Goal: Task Accomplishment & Management: Manage account settings

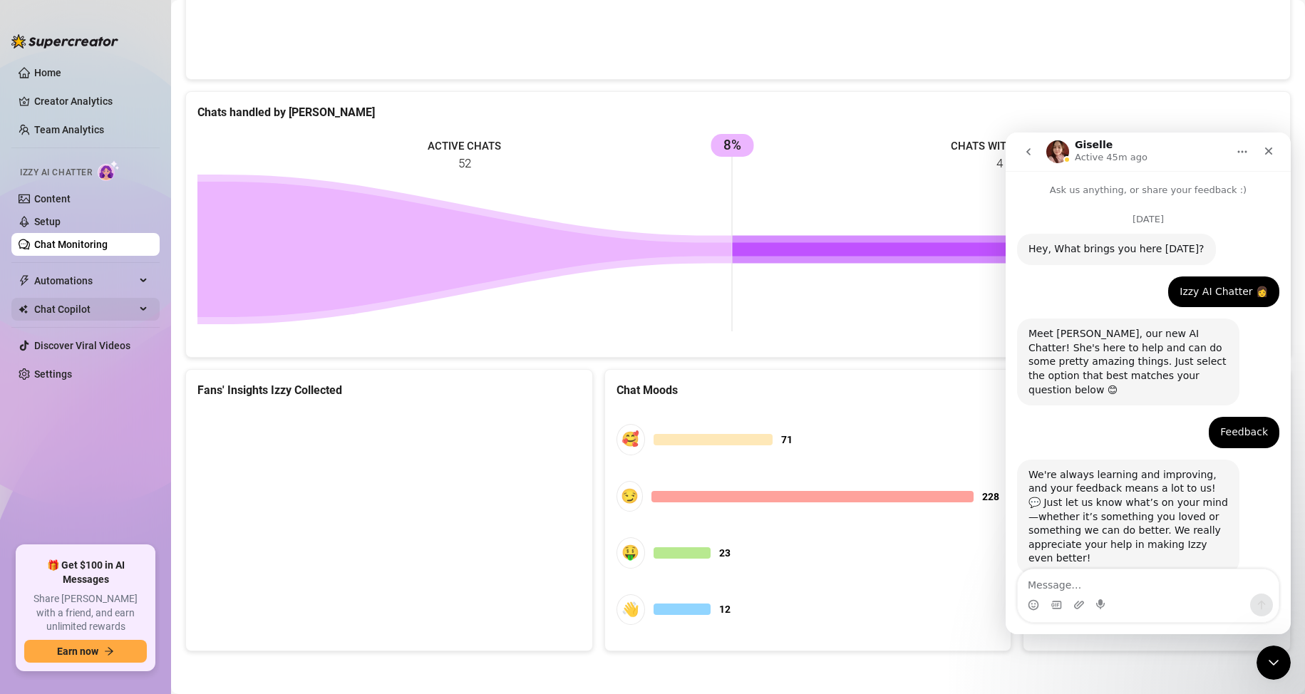
scroll to position [2, 0]
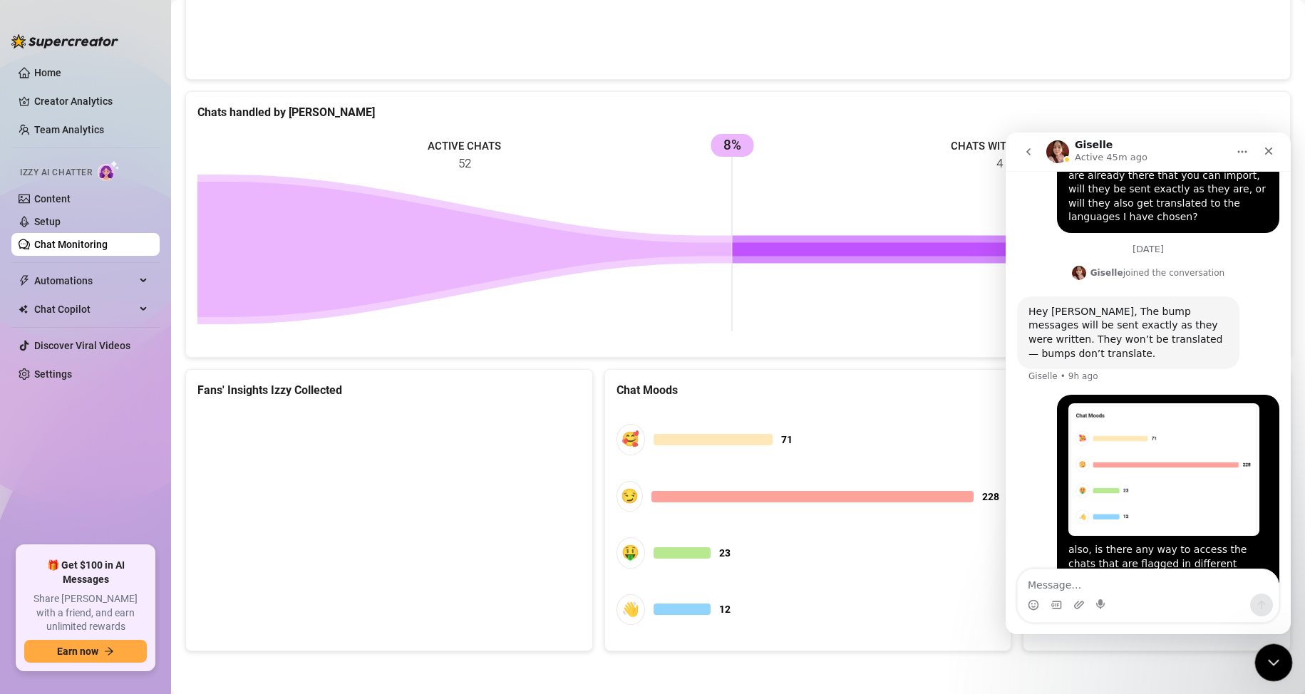
click at [1276, 655] on icon "Close Intercom Messenger" at bounding box center [1271, 660] width 17 height 17
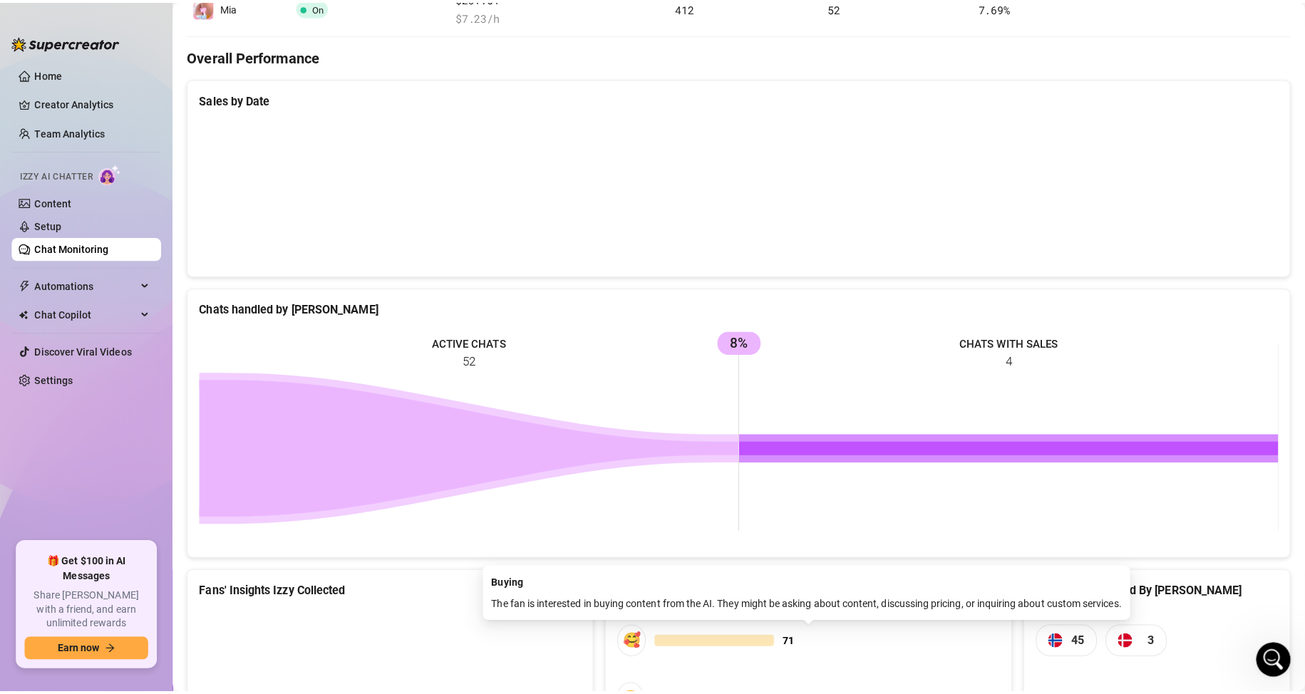
scroll to position [314, 0]
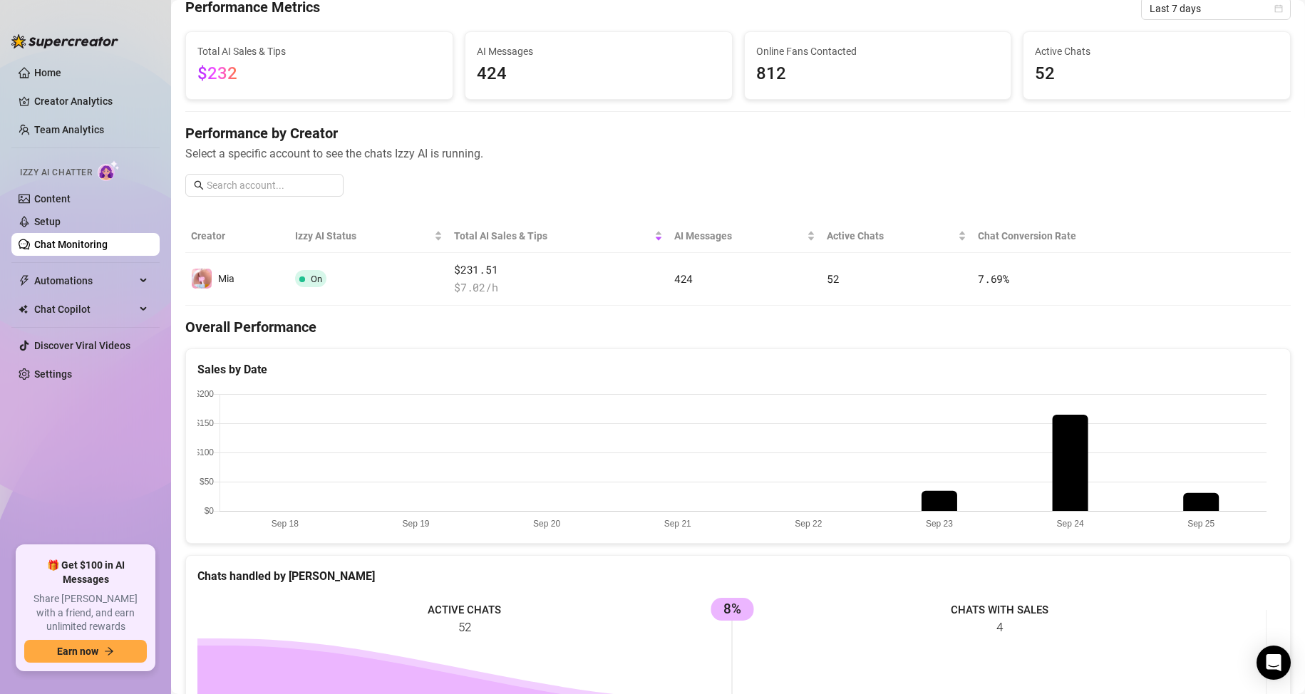
scroll to position [71, 0]
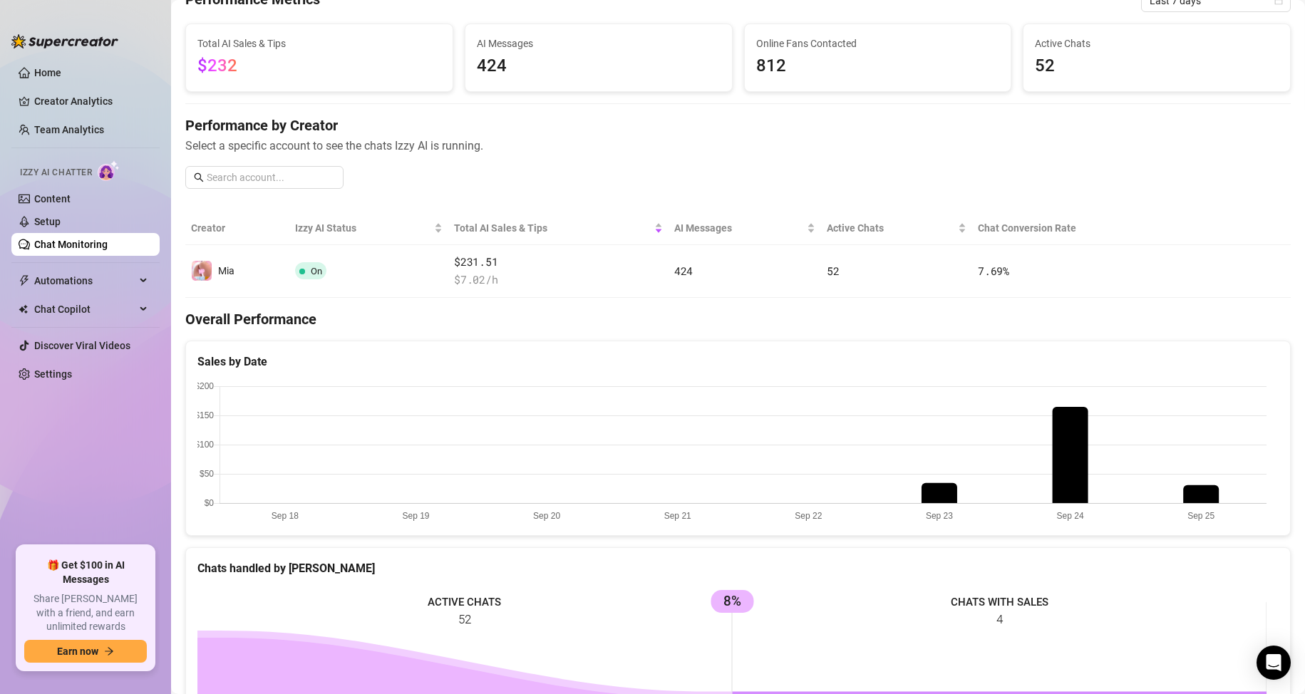
click at [942, 497] on canvas at bounding box center [731, 452] width 1069 height 143
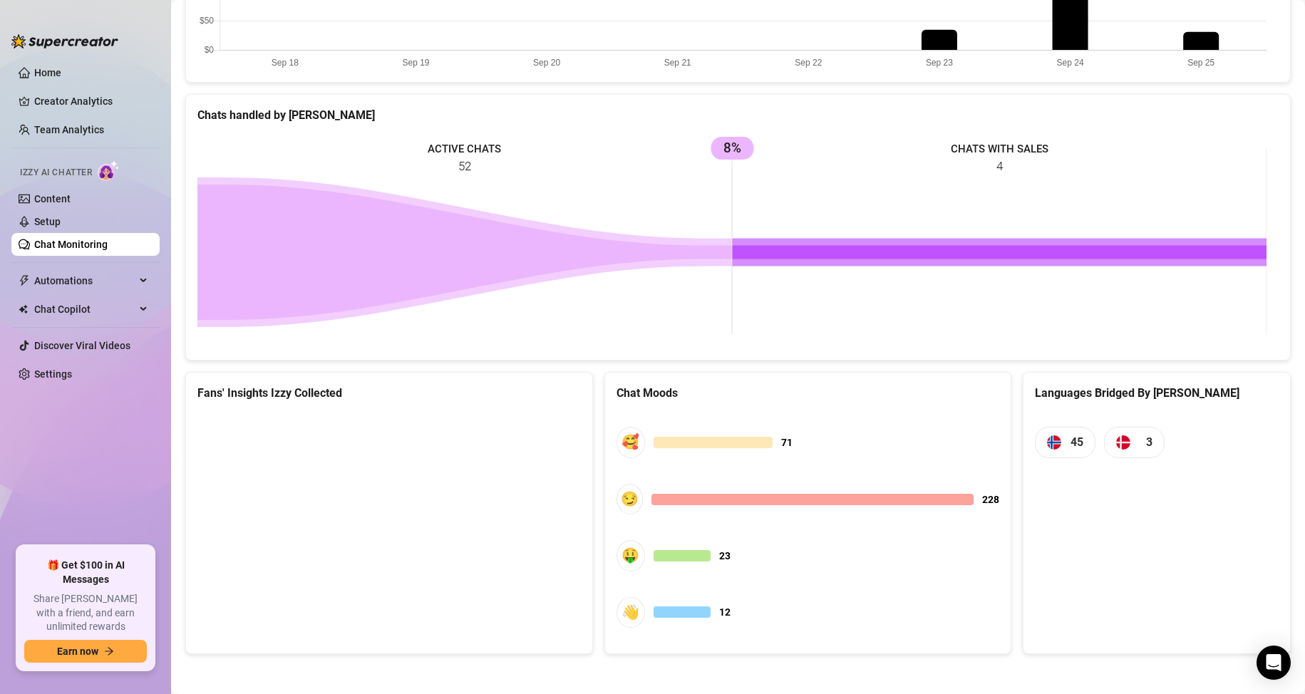
scroll to position [528, 0]
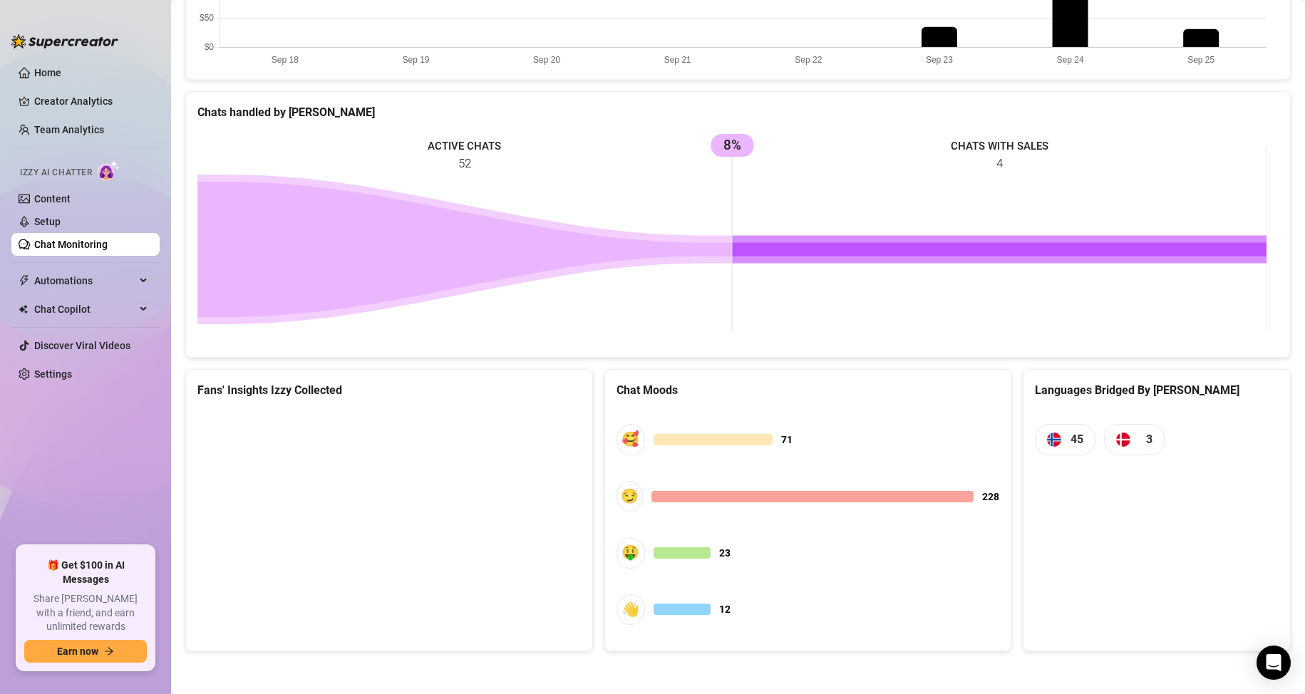
click at [424, 515] on canvas at bounding box center [386, 517] width 379 height 214
click at [494, 456] on canvas at bounding box center [386, 517] width 379 height 214
click at [429, 578] on canvas at bounding box center [386, 517] width 379 height 214
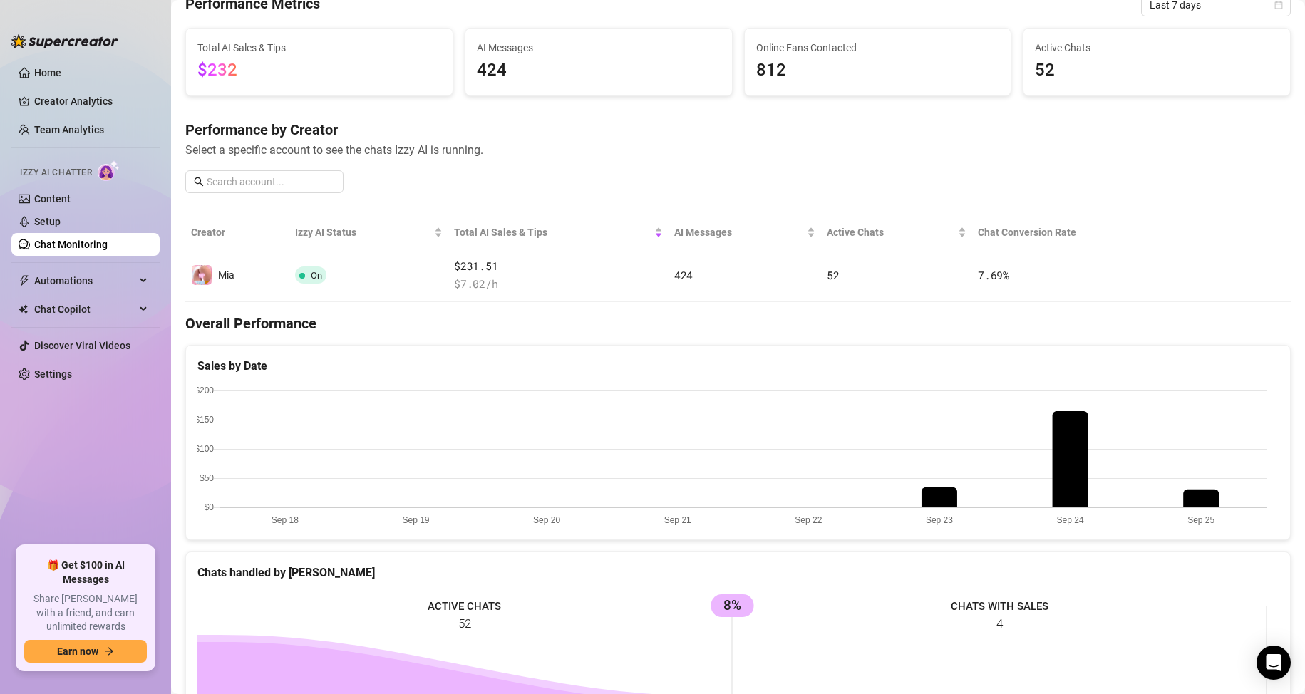
scroll to position [71, 0]
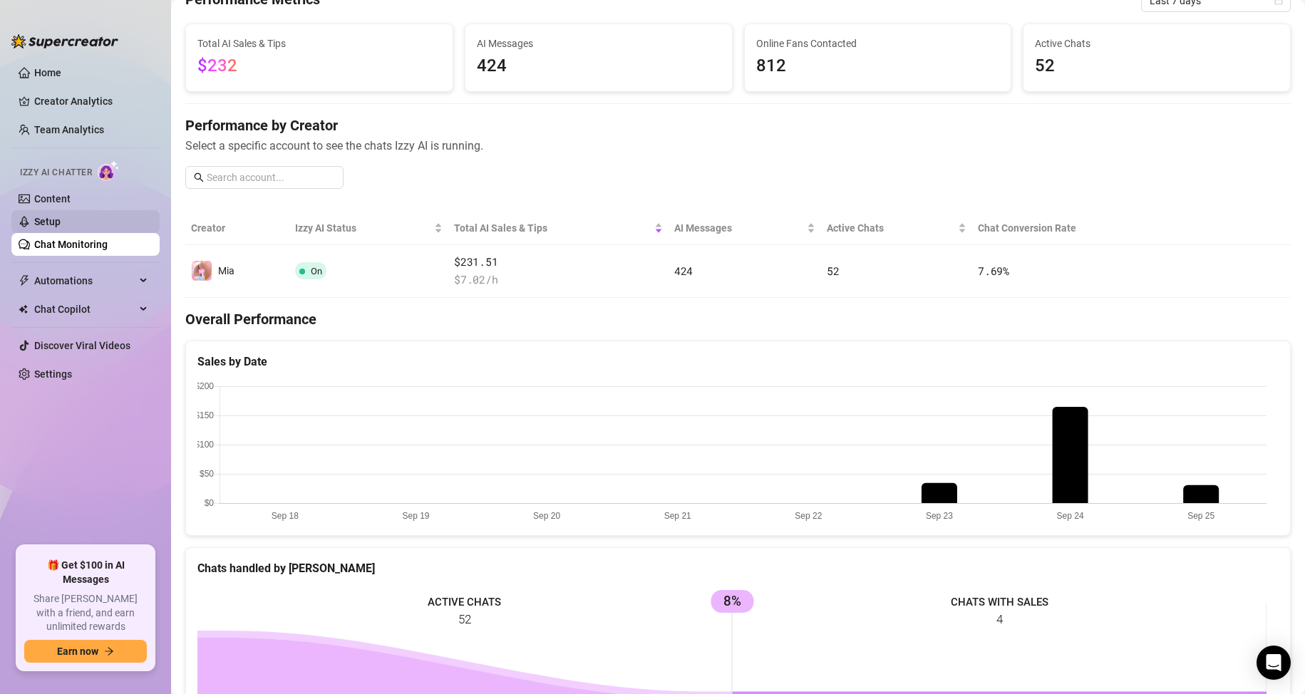
click at [61, 220] on link "Setup" at bounding box center [47, 221] width 26 height 11
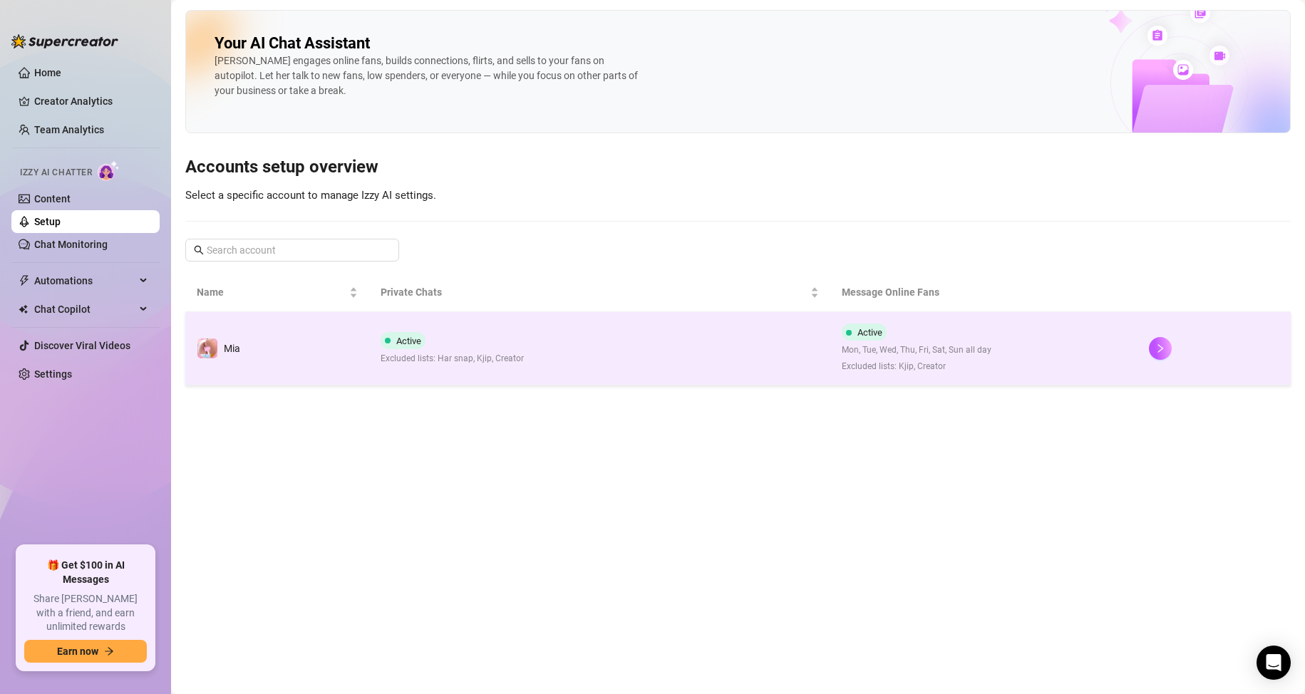
click at [912, 345] on span "Mon, Tue, Wed, Thu, Fri, Sat, Sun all day" at bounding box center [917, 351] width 150 height 14
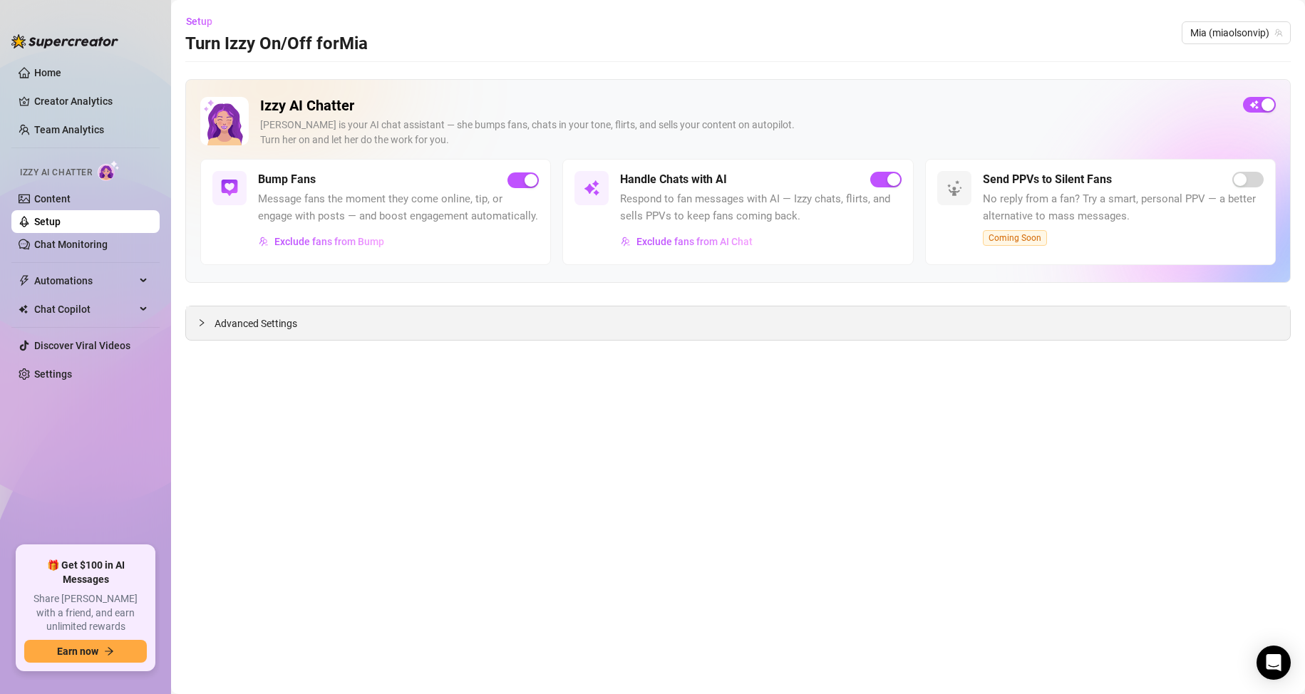
click at [303, 325] on div "Advanced Settings" at bounding box center [738, 324] width 1104 height 34
click at [202, 321] on icon "collapsed" at bounding box center [201, 323] width 9 height 9
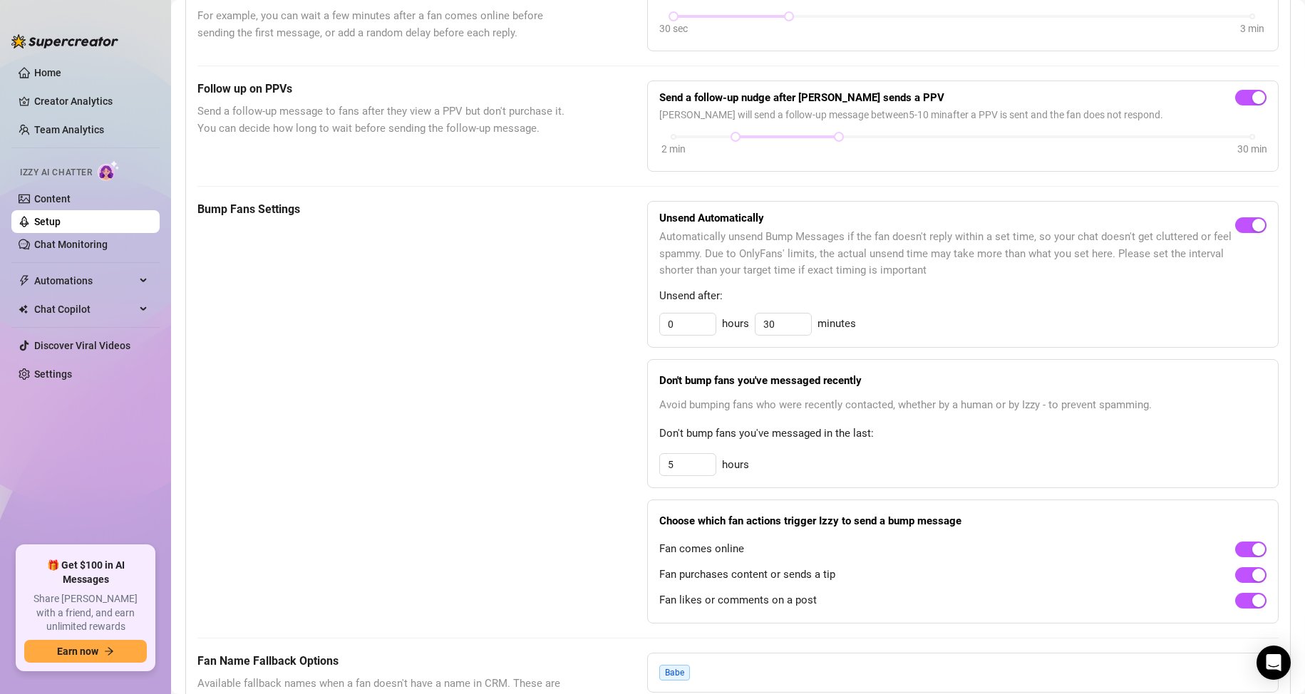
scroll to position [499, 0]
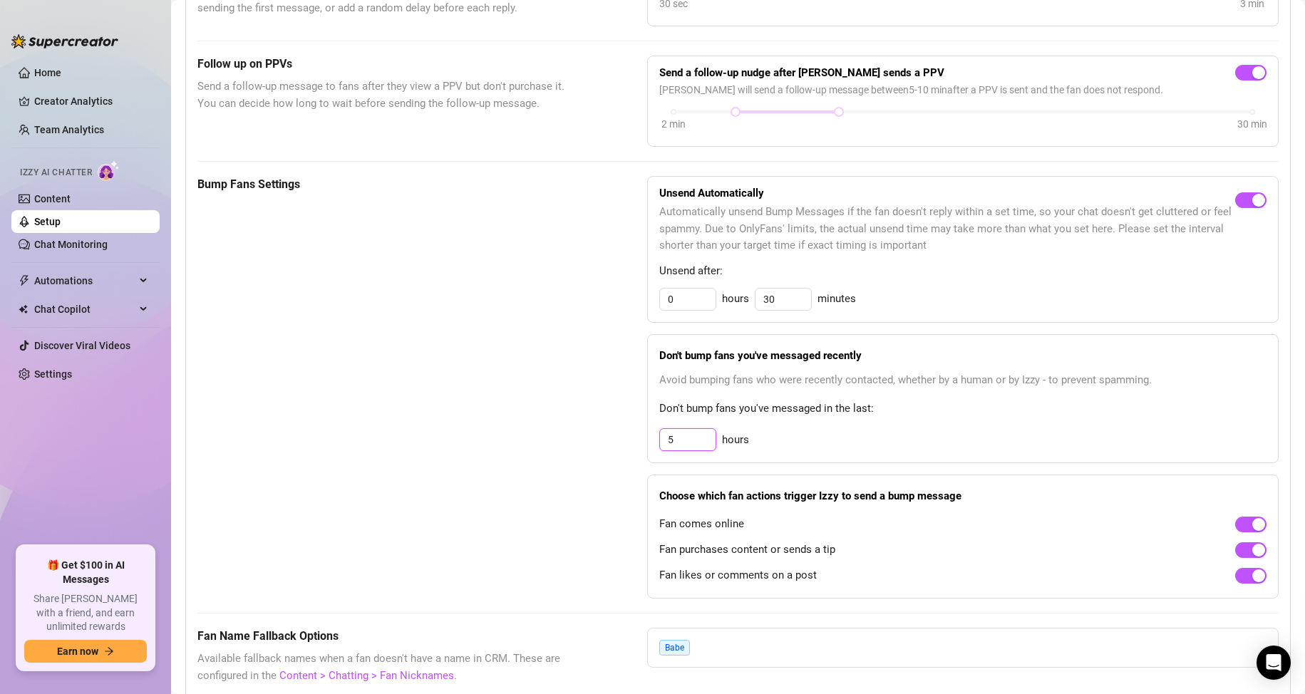
drag, startPoint x: 684, startPoint y: 456, endPoint x: 618, endPoint y: 464, distance: 66.8
click at [619, 464] on div "Bump Fans Settings Unsend Automatically Automatically unsend Bump Messages if t…" at bounding box center [737, 387] width 1081 height 423
click at [578, 552] on div "Bump Fans Settings Unsend Automatically Automatically unsend Bump Messages if t…" at bounding box center [737, 387] width 1081 height 423
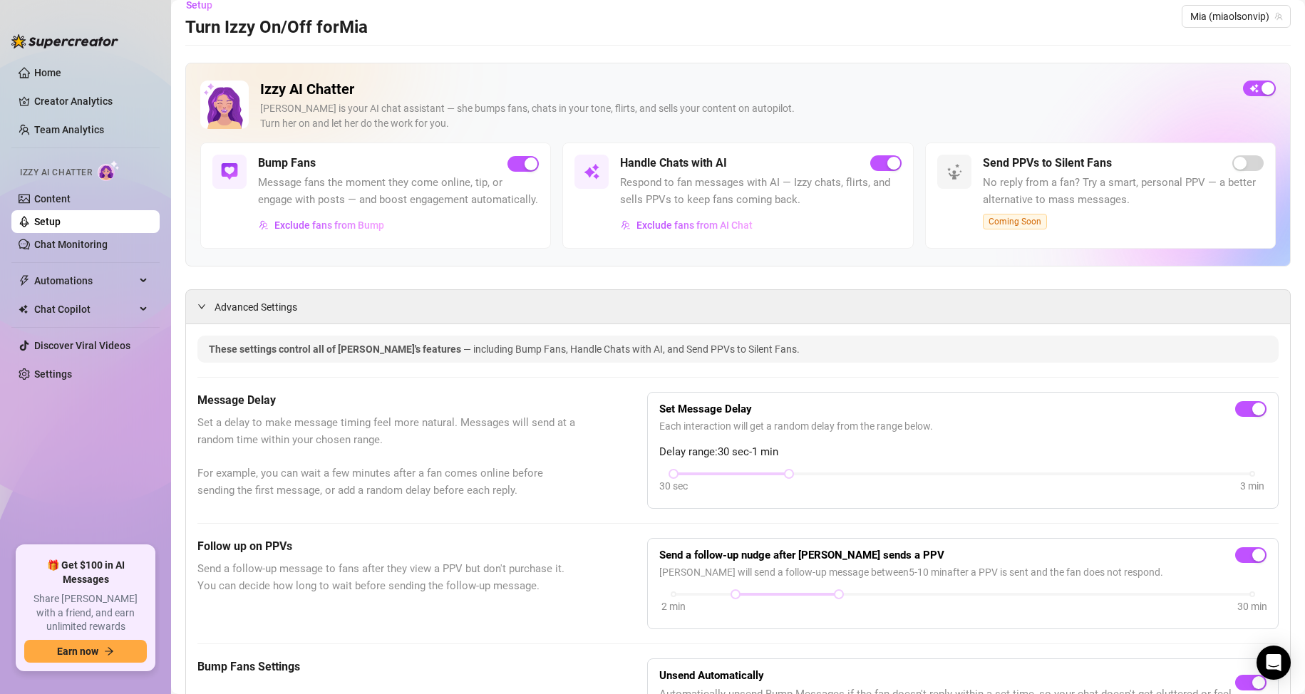
scroll to position [0, 0]
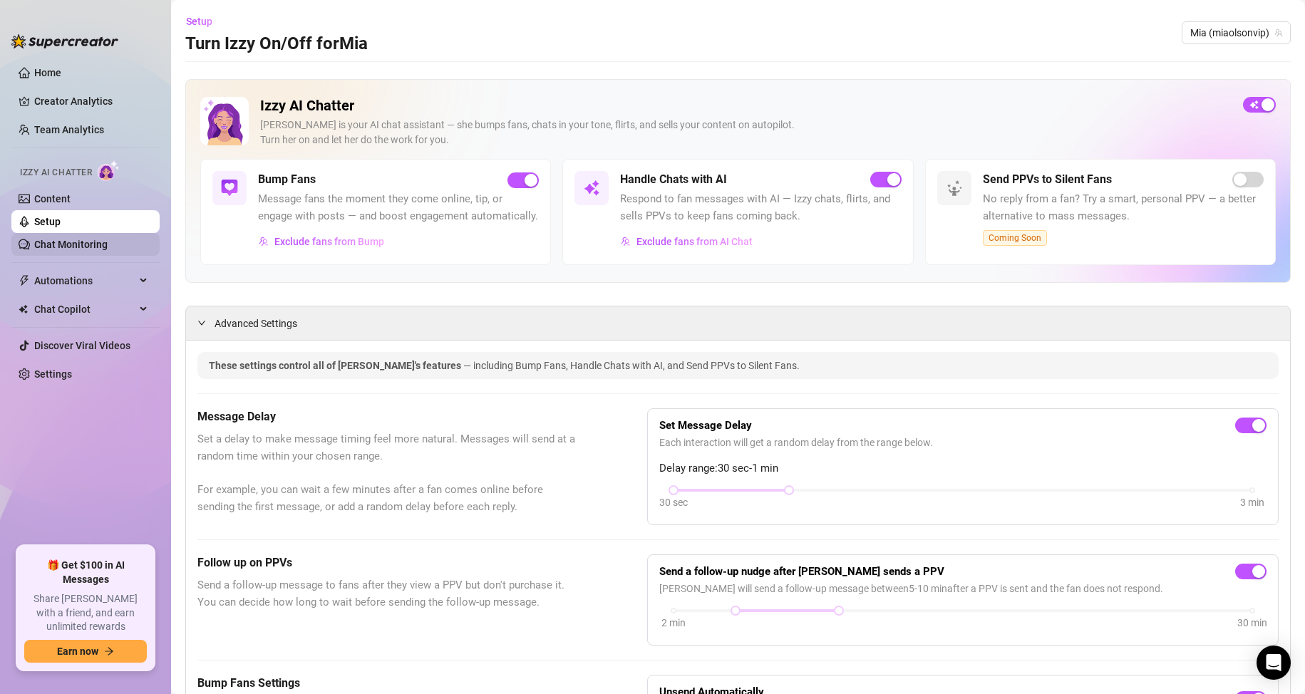
click at [69, 239] on link "Chat Monitoring" at bounding box center [70, 244] width 73 height 11
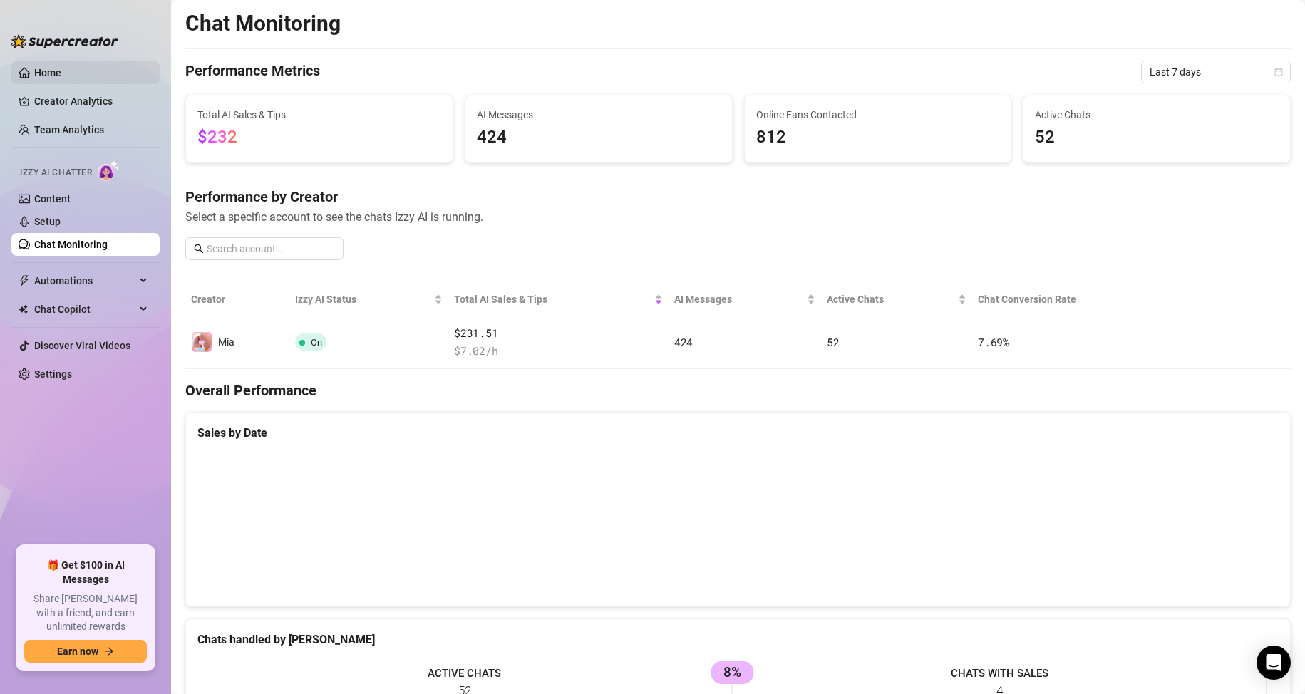
click at [41, 68] on link "Home" at bounding box center [47, 72] width 27 height 11
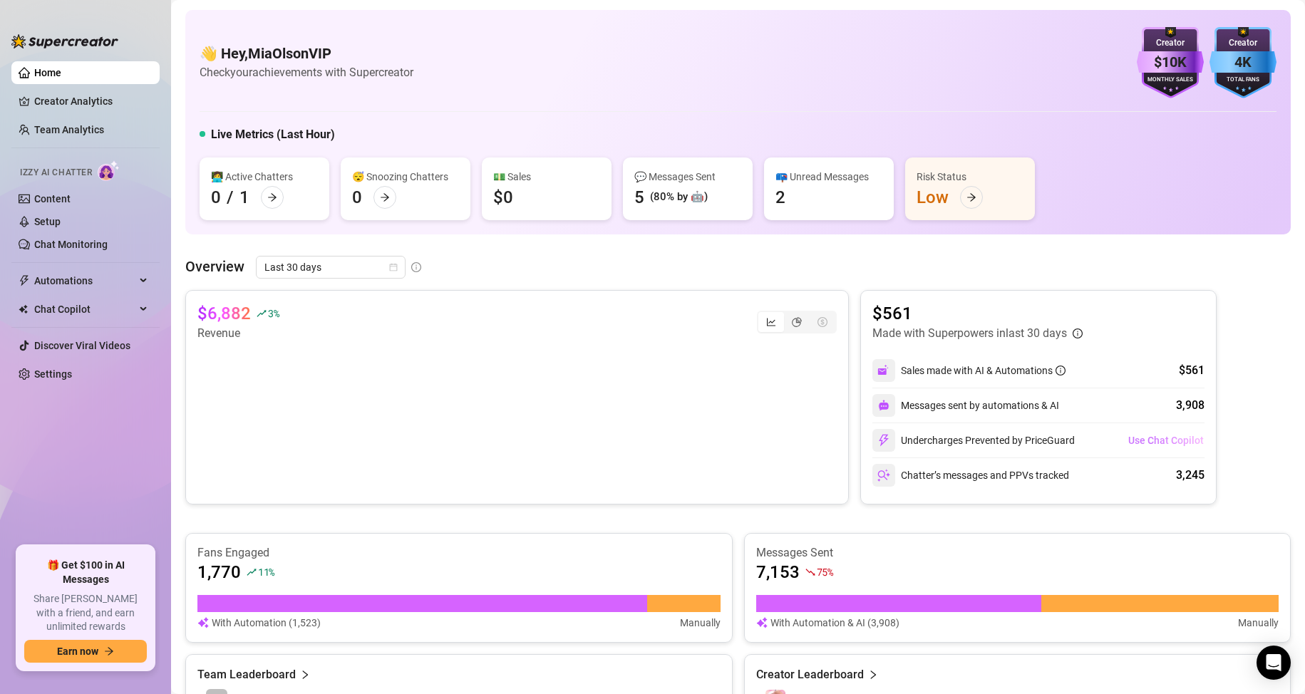
click at [1136, 440] on span "Use Chat Copilot" at bounding box center [1166, 440] width 76 height 11
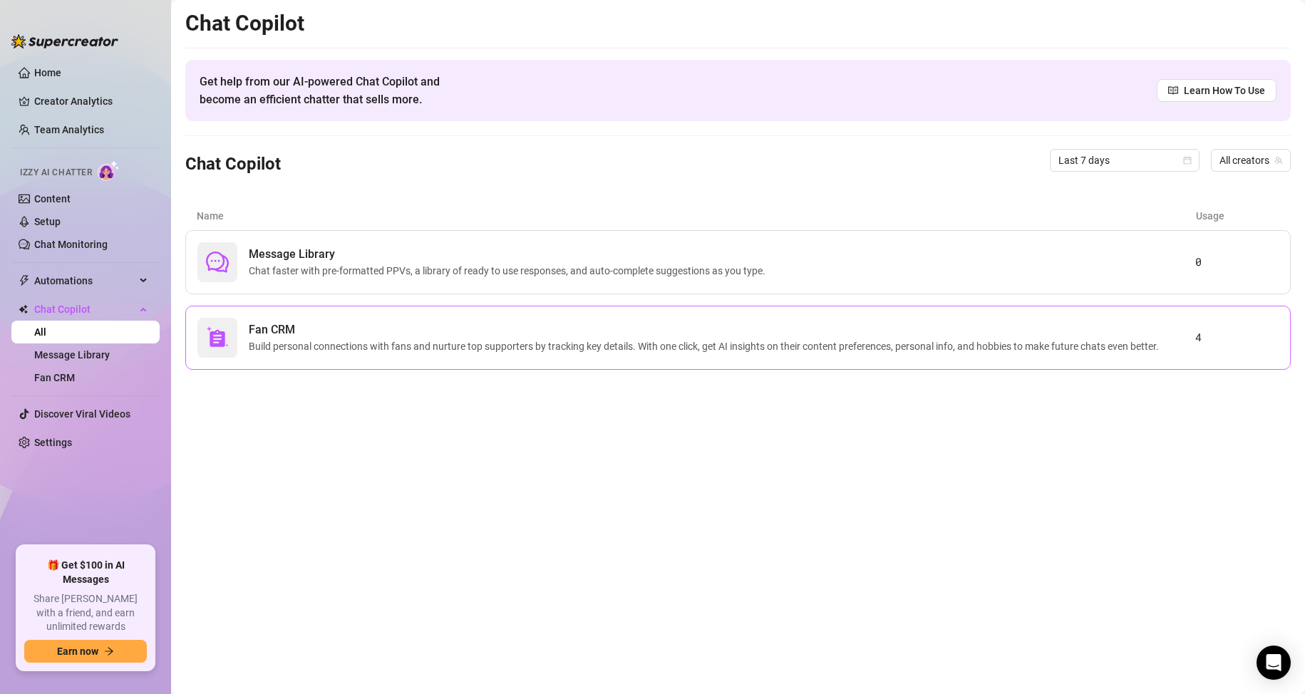
click at [488, 354] on div "Fan CRM Build personal connections with fans and nurture top supporters by trac…" at bounding box center [696, 338] width 998 height 40
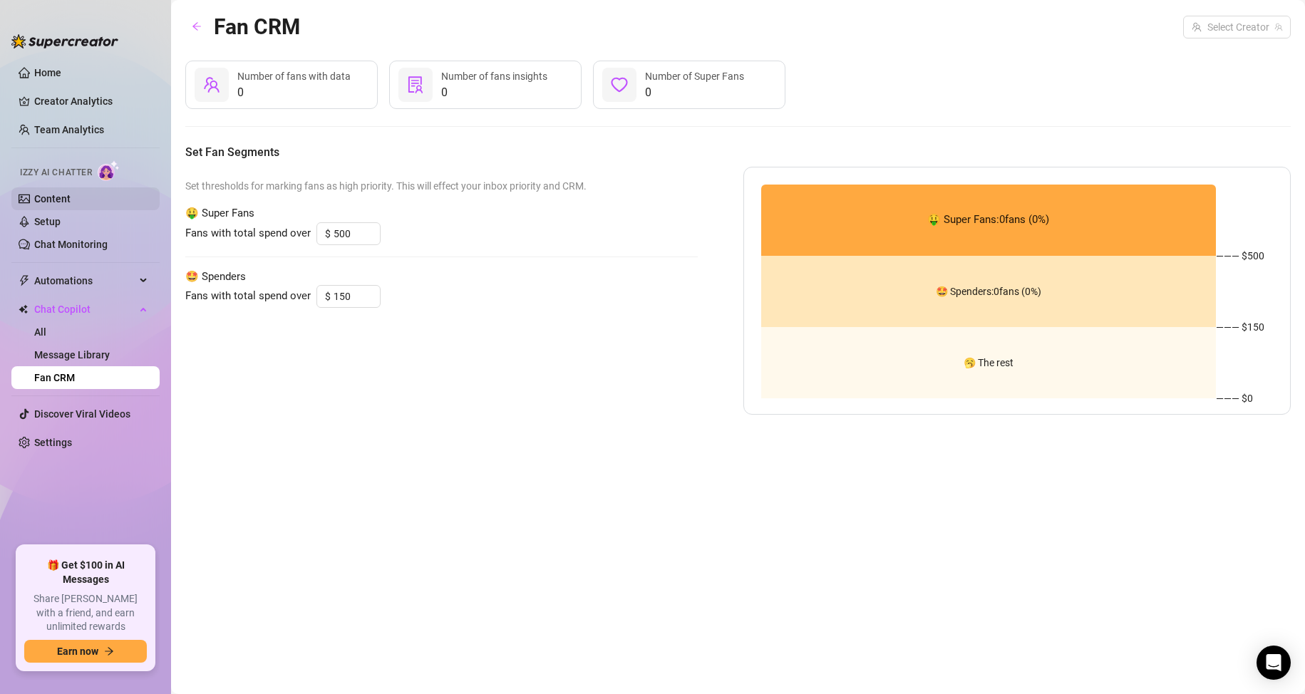
click at [51, 193] on link "Content" at bounding box center [52, 198] width 36 height 11
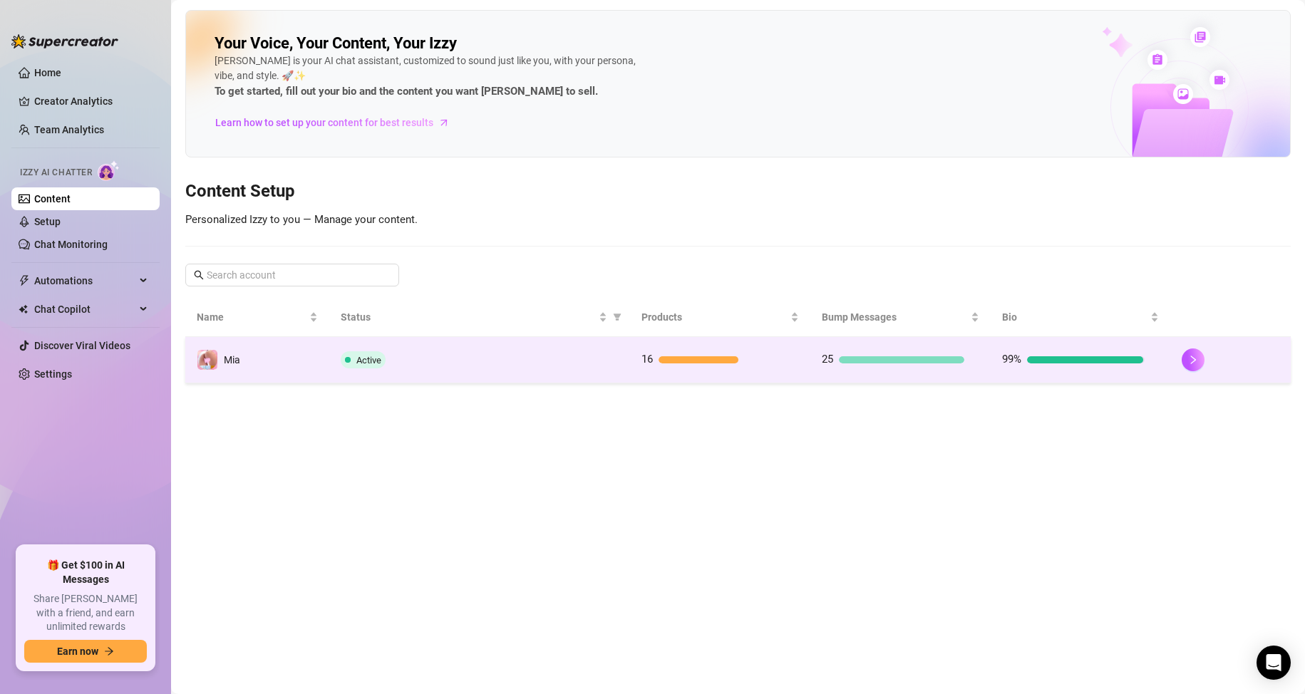
click at [728, 371] on td "16" at bounding box center [720, 360] width 180 height 46
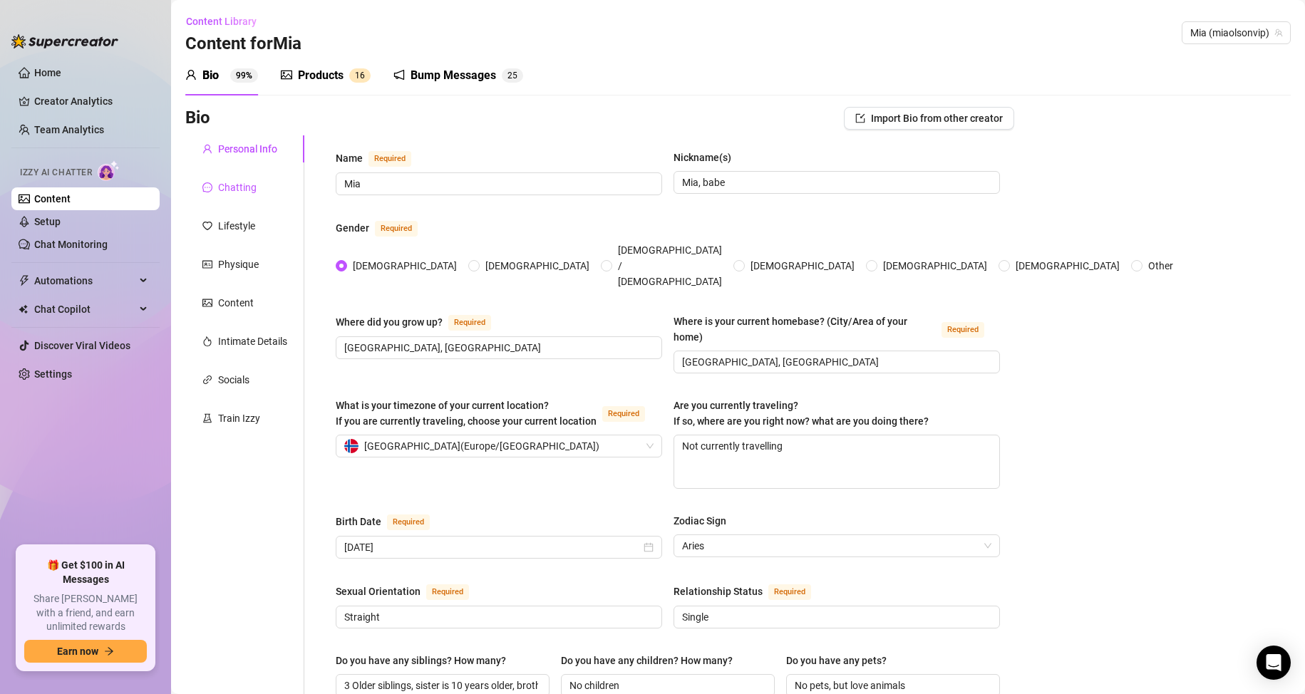
click at [243, 187] on div "Chatting" at bounding box center [237, 188] width 38 height 16
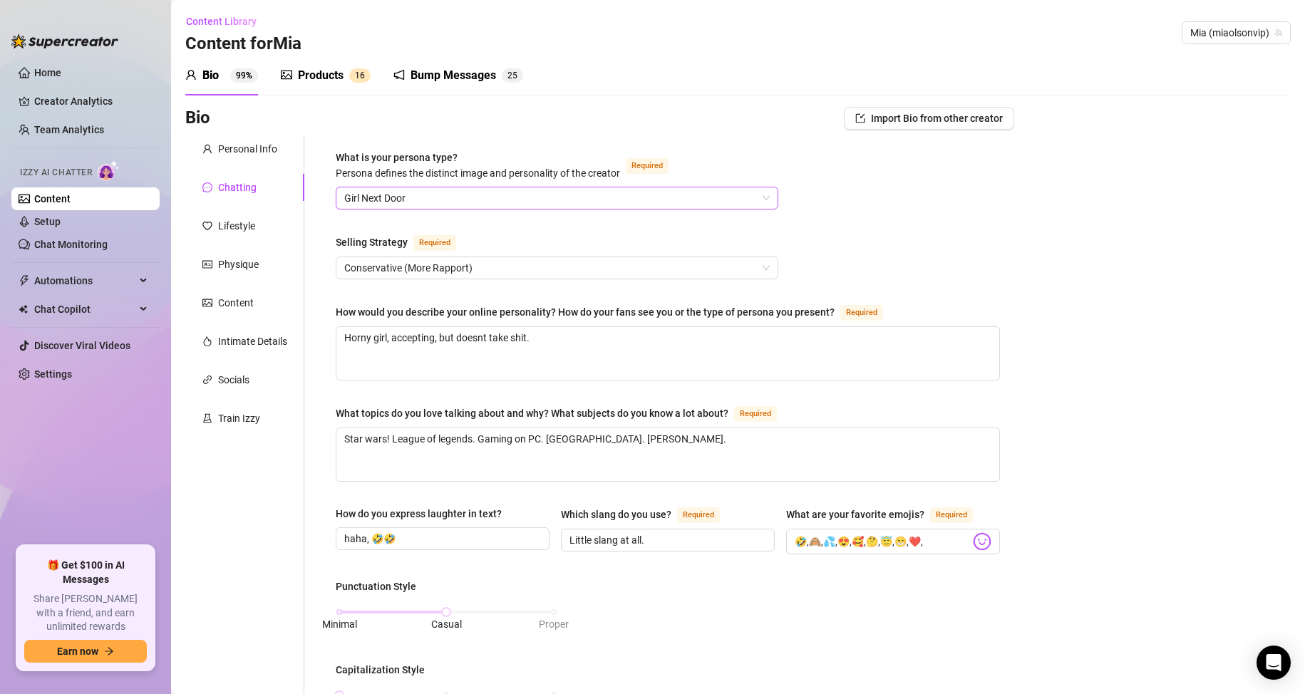
click at [410, 198] on span "Girl Next Door" at bounding box center [557, 197] width 426 height 21
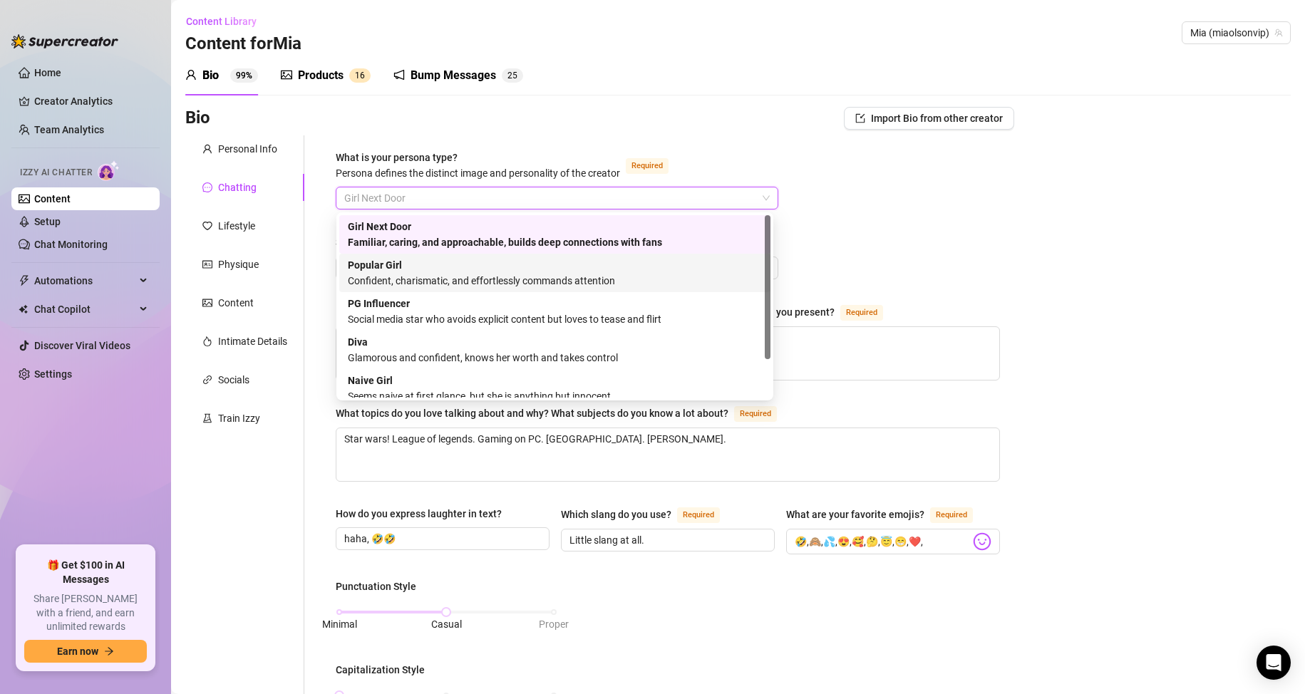
drag, startPoint x: 767, startPoint y: 257, endPoint x: 762, endPoint y: 238, distance: 19.9
click at [762, 238] on div "Girl Next Door Familiar, caring, and approachable, builds deep connections with…" at bounding box center [554, 306] width 431 height 182
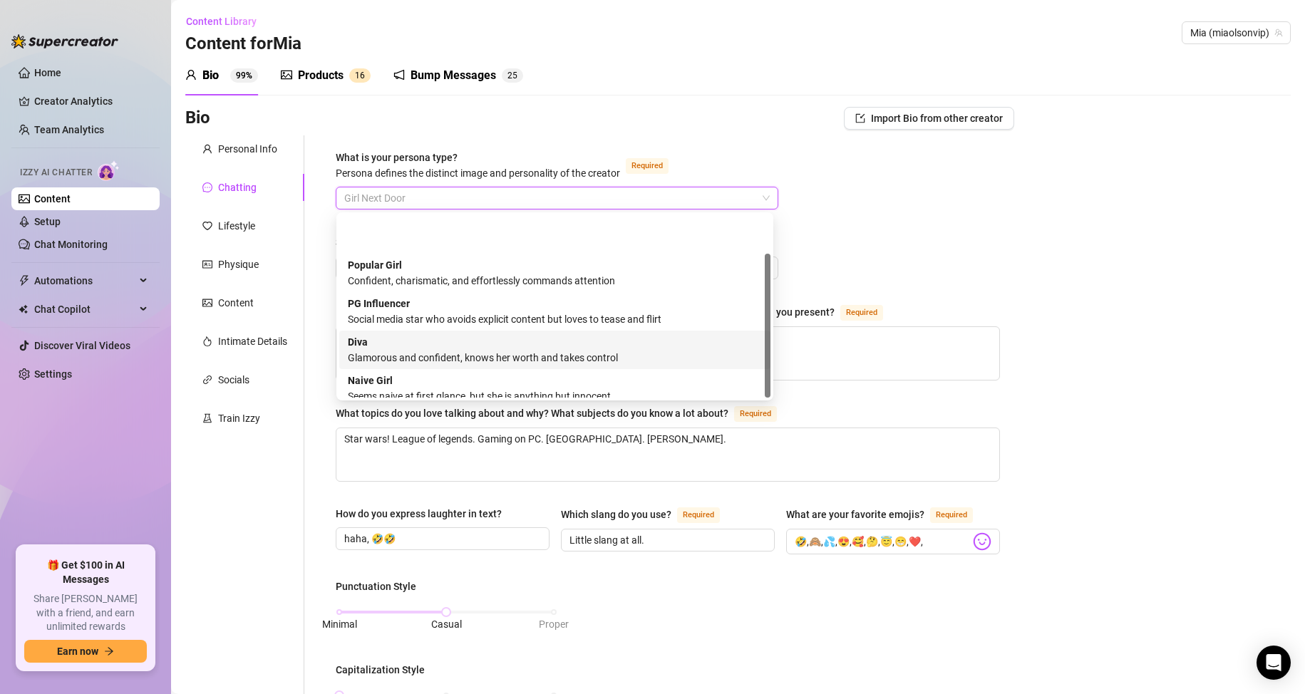
scroll to position [48, 0]
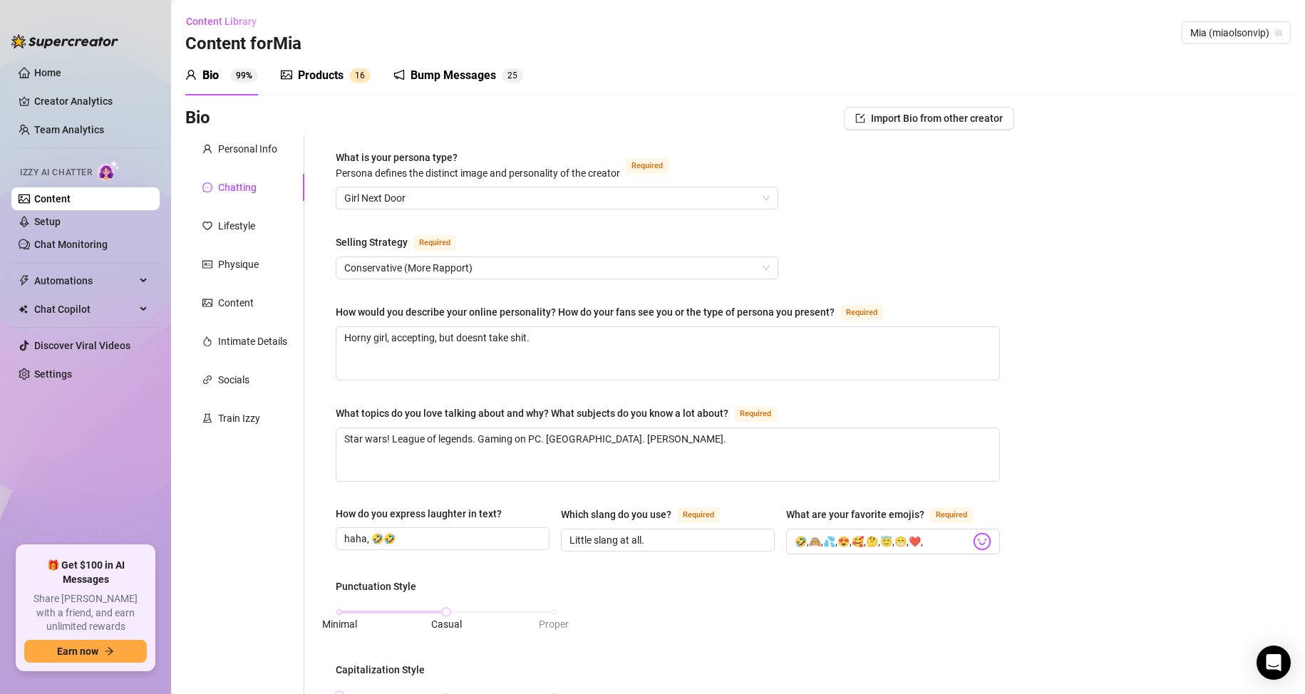
click at [1118, 230] on div "Bio Import Bio from other creator Personal Info Chatting Lifestyle Physique Con…" at bounding box center [738, 694] width 1106 height 1175
click at [1077, 241] on div "Bio Import Bio from other creator Personal Info Chatting Lifestyle Physique Con…" at bounding box center [738, 694] width 1106 height 1175
click at [506, 265] on span "Conservative (More Rapport)" at bounding box center [557, 267] width 426 height 21
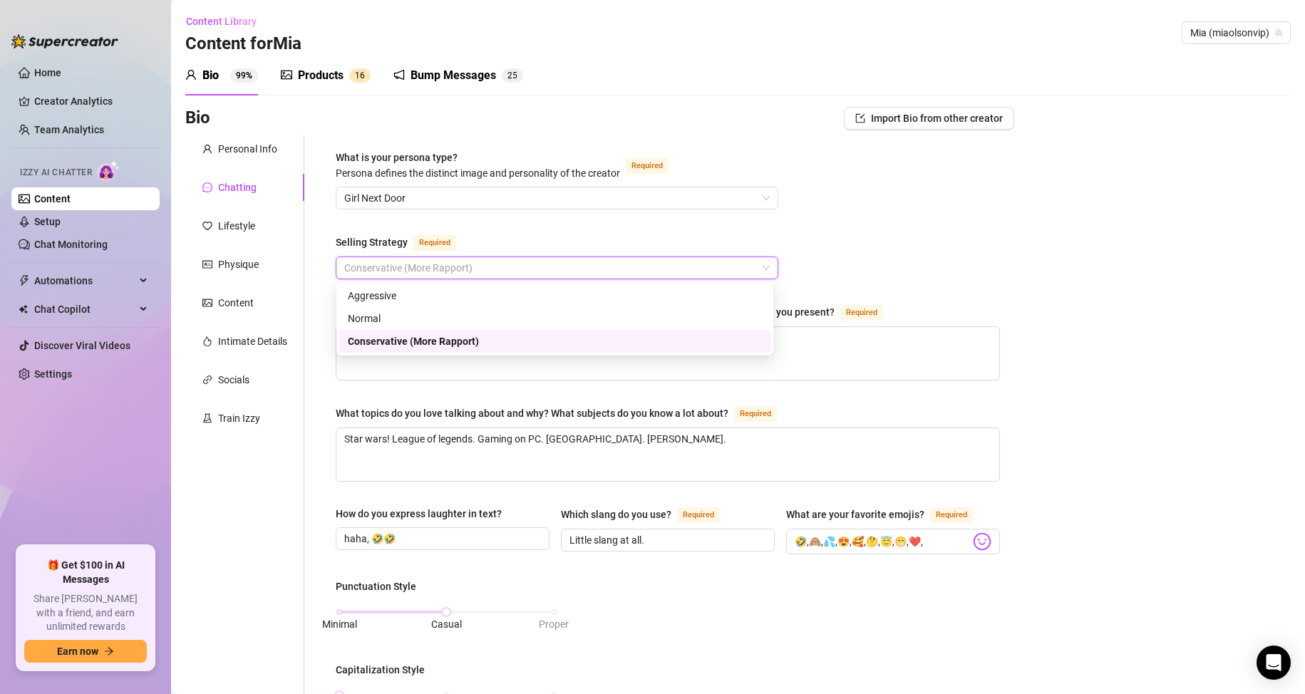
click at [506, 264] on span "Conservative (More Rapport)" at bounding box center [557, 267] width 426 height 21
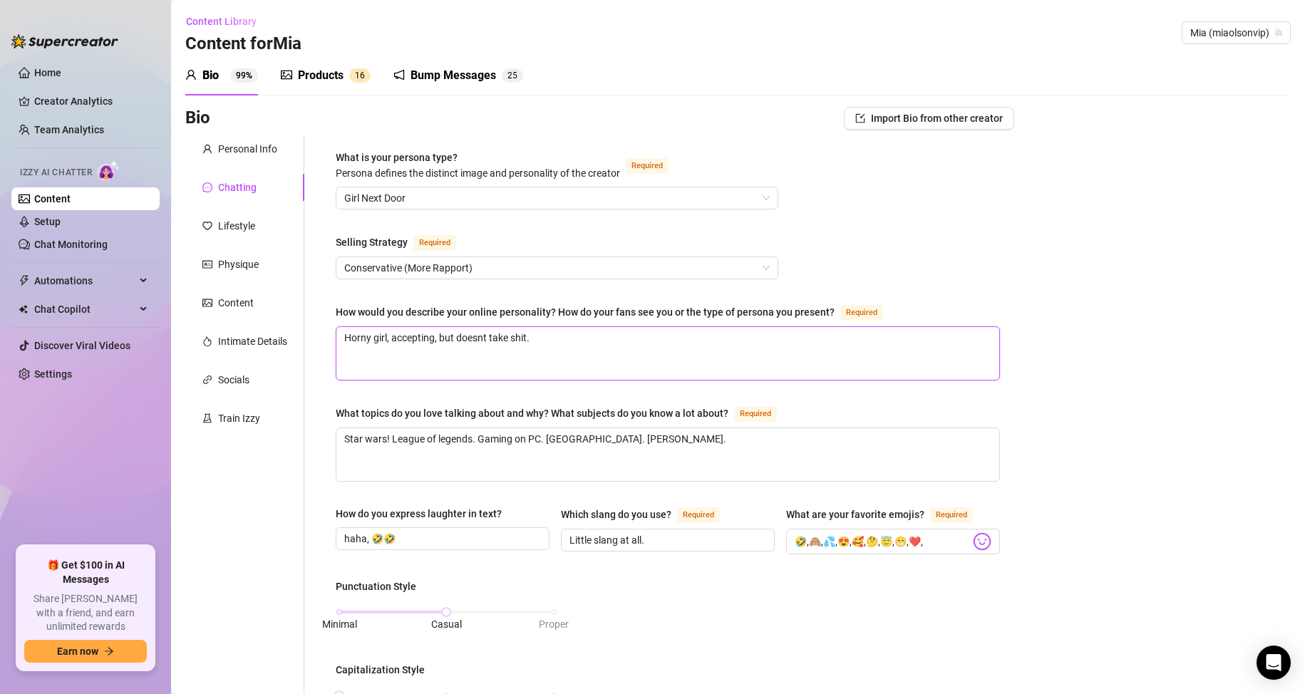
click at [587, 339] on textarea "Horny girl, accepting, but doesnt take shit." at bounding box center [667, 353] width 663 height 53
type textarea "Horny girl, accepting, but doesnt take shit."
type textarea "Horny girl, accepting, but doesnt take shit. V"
type textarea "Horny girl, accepting, but doesnt take shit. Ve"
type textarea "Horny girl, accepting, but doesnt take shit. Ver"
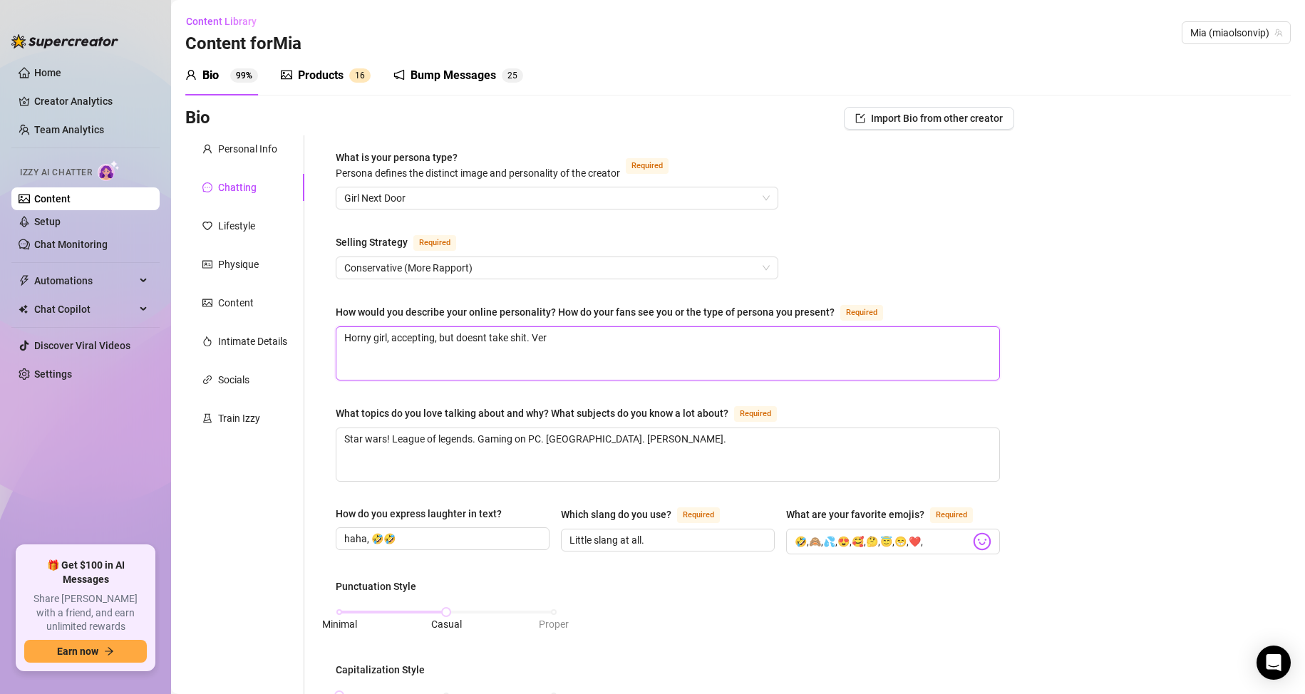
type textarea "Horny girl, accepting, but doesnt take shit. Very"
type textarea "Horny girl, accepting, but doesnt take shit. Very f"
type textarea "Horny girl, accepting, but doesnt take shit. Very fu"
type textarea "Horny girl, accepting, but doesnt take shit. Very fun"
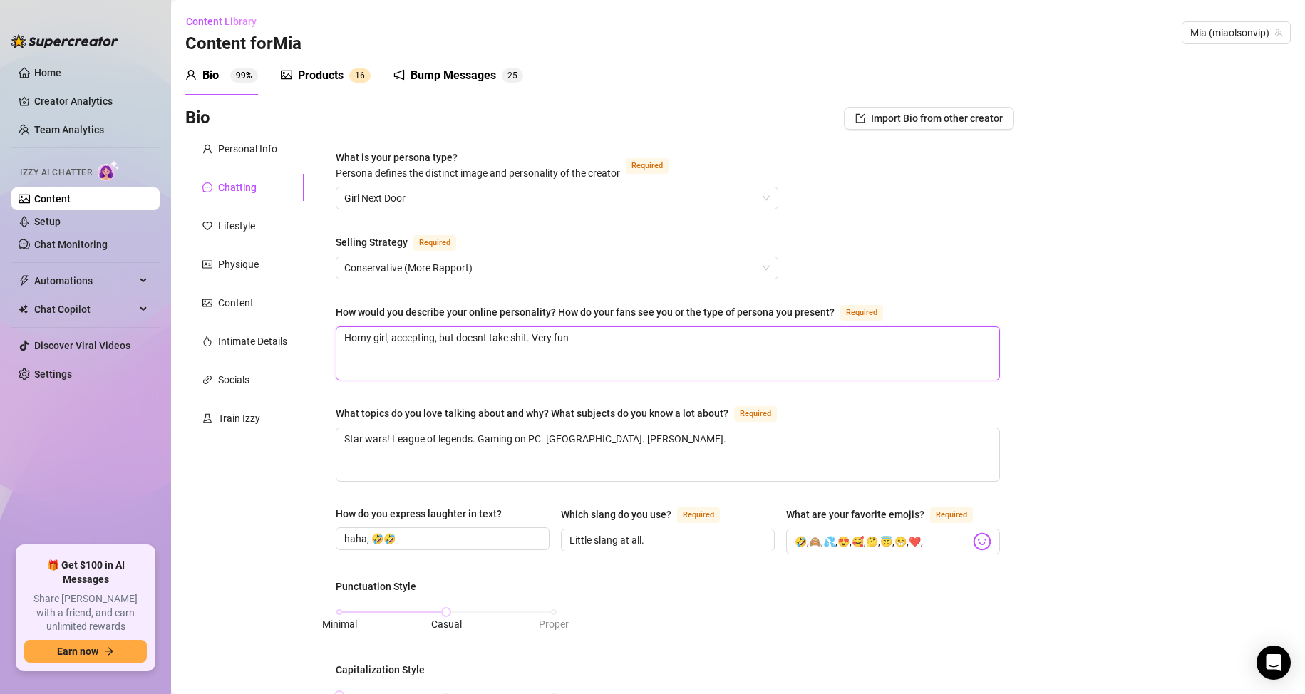
type textarea "Horny girl, accepting, but doesnt take shit. Very funn"
type textarea "Horny girl, accepting, but doesnt take shit. Very funny"
type textarea "Horny girl, accepting, but doesnt take shit. Very funny."
type textarea "Horny girl, accepting, but doesnt take shit. Very funny. r"
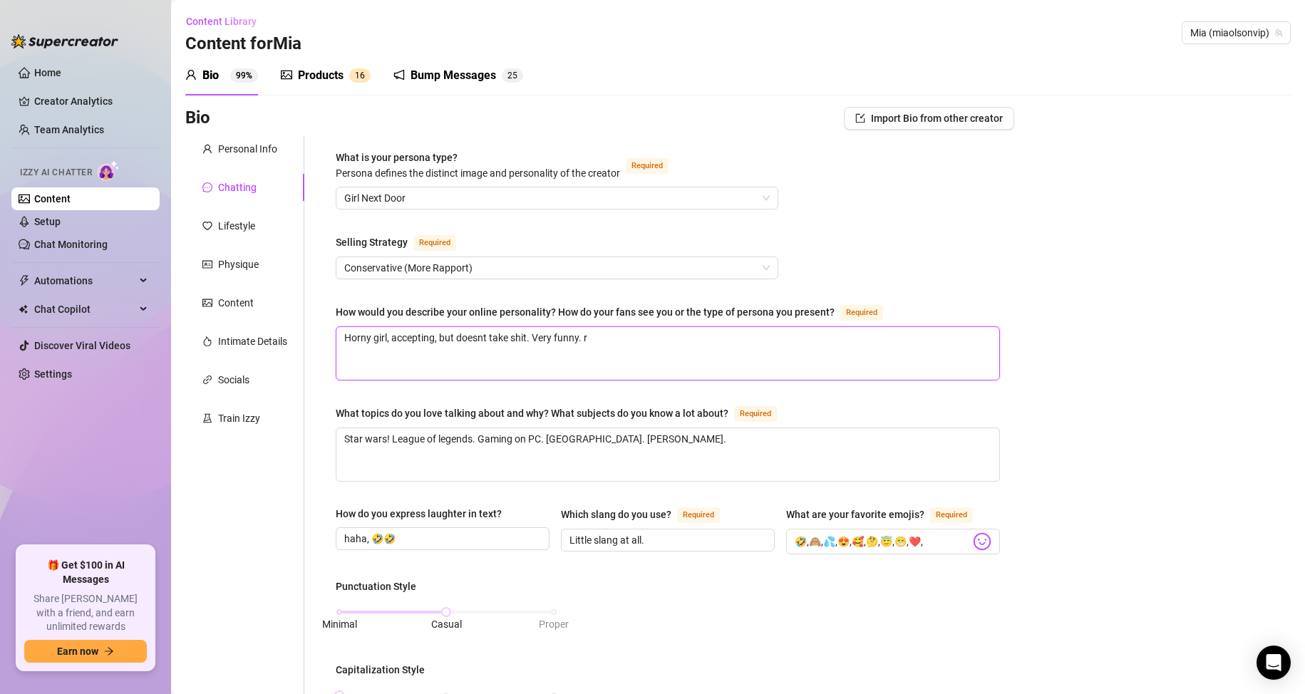
type textarea "Horny girl, accepting, but doesnt take shit. Very funny. re"
type textarea "Horny girl, accepting, but doesnt take shit. Very funny. rel"
type textarea "Horny girl, accepting, but doesnt take shit. Very funny. rela"
type textarea "Horny girl, accepting, but doesnt take shit. Very funny. relat"
type textarea "Horny girl, accepting, but doesnt take shit. Very funny. relata"
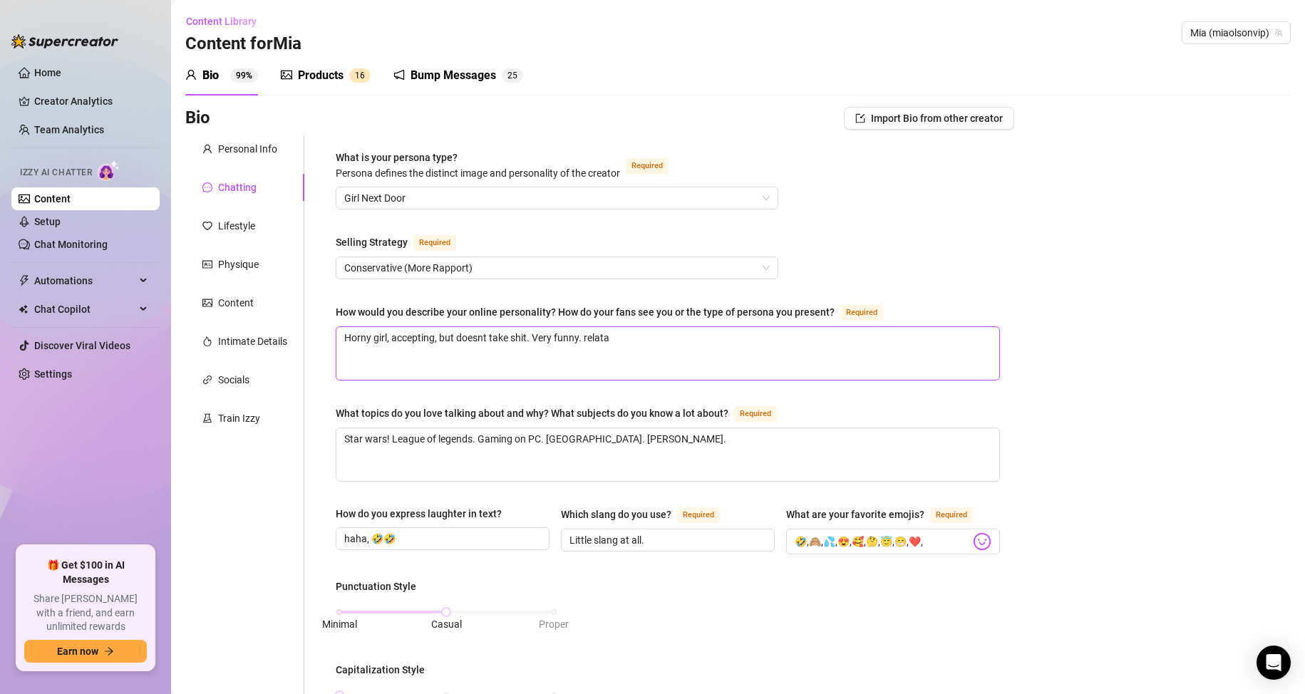
type textarea "Horny girl, accepting, but doesnt take shit. Very funny. relatab"
type textarea "Horny girl, accepting, but doesnt take shit. Very funny. relatabl"
type textarea "Horny girl, accepting, but doesnt take shit. Very funny. relatable"
type textarea "Horny girl, accepting, but doesnt take shit. Very funny. relatabl"
type textarea "Horny girl, accepting, but doesnt take shit. Very funny. relatab"
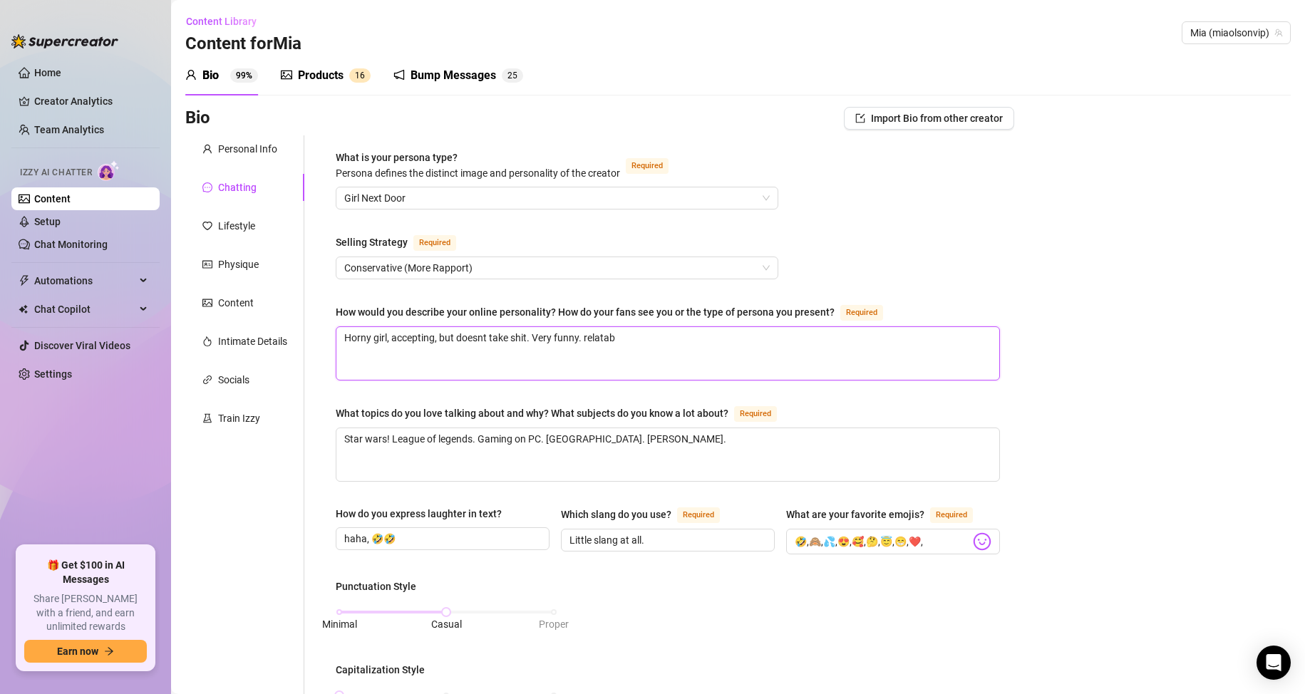
type textarea "Horny girl, accepting, but doesnt take shit. Very funny. relata"
type textarea "Horny girl, accepting, but doesnt take shit. Very funny. relat"
type textarea "Horny girl, accepting, but doesnt take shit. Very funny. rela"
type textarea "Horny girl, accepting, but doesnt take shit. Very funny. rel"
type textarea "Horny girl, accepting, but doesnt take shit. Very funny. re"
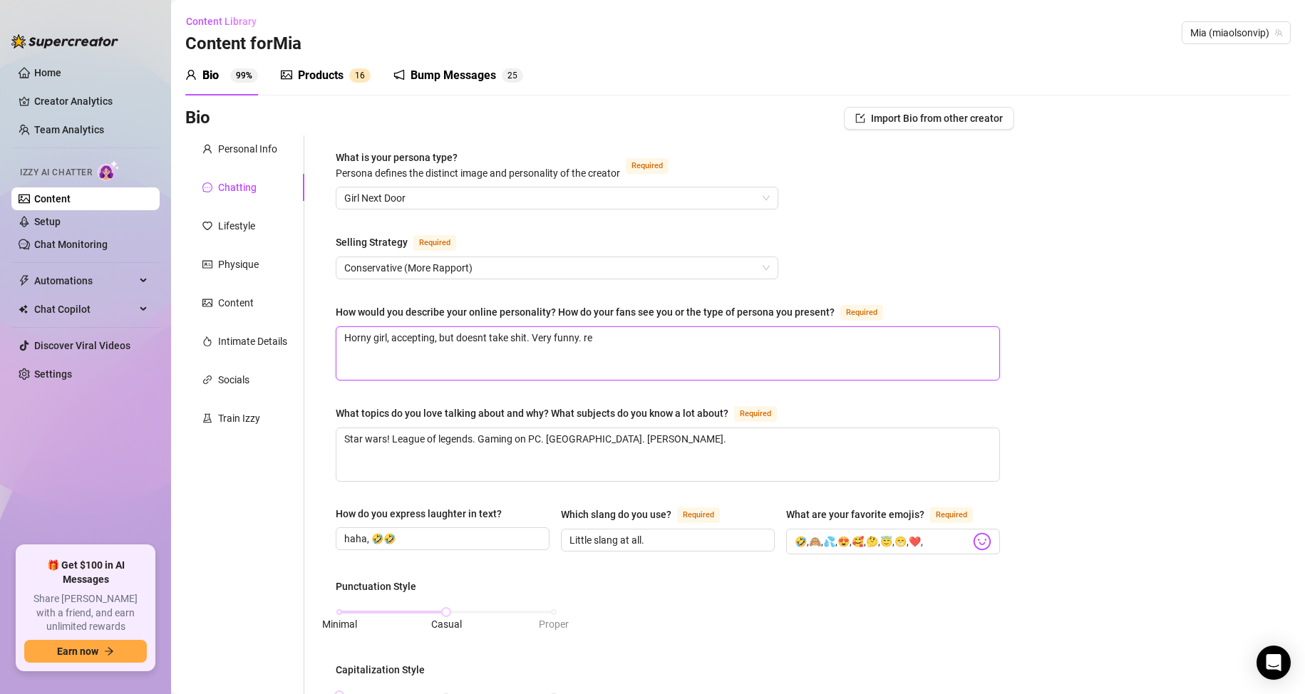
type textarea "Horny girl, accepting, but doesnt take shit. Very funny. r"
type textarea "Horny girl, accepting, but doesnt take shit. Very funny."
type textarea "Horny girl, accepting, but doesnt take shit. Very funny. R"
type textarea "Horny girl, accepting, but doesnt take shit. Very funny. Re"
type textarea "Horny girl, accepting, but doesnt take shit. Very funny. Rel"
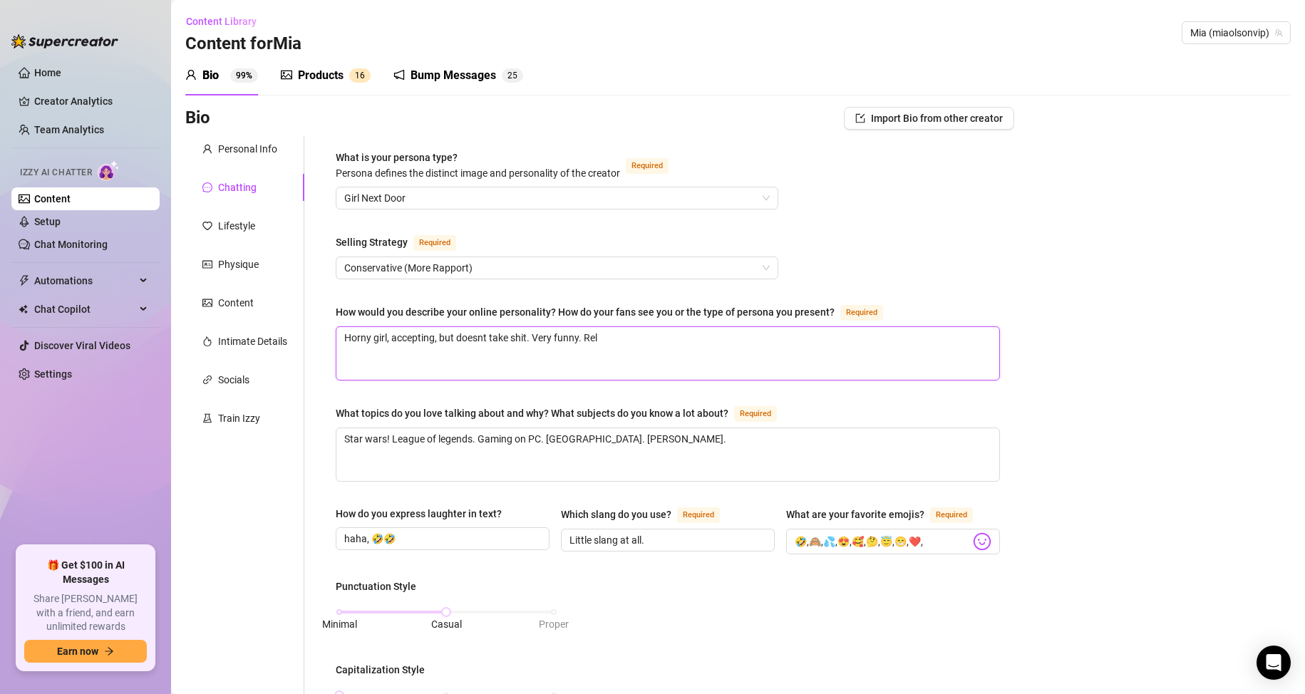
type textarea "Horny girl, accepting, but doesnt take shit. Very funny. Rela"
type textarea "Horny girl, accepting, but doesnt take shit. Very funny. Relat"
type textarea "Horny girl, accepting, but doesnt take shit. Very funny. Relata"
type textarea "Horny girl, accepting, but doesnt take shit. Very funny. Relatab"
type textarea "Horny girl, accepting, but doesnt take shit. Very funny. Relatabl"
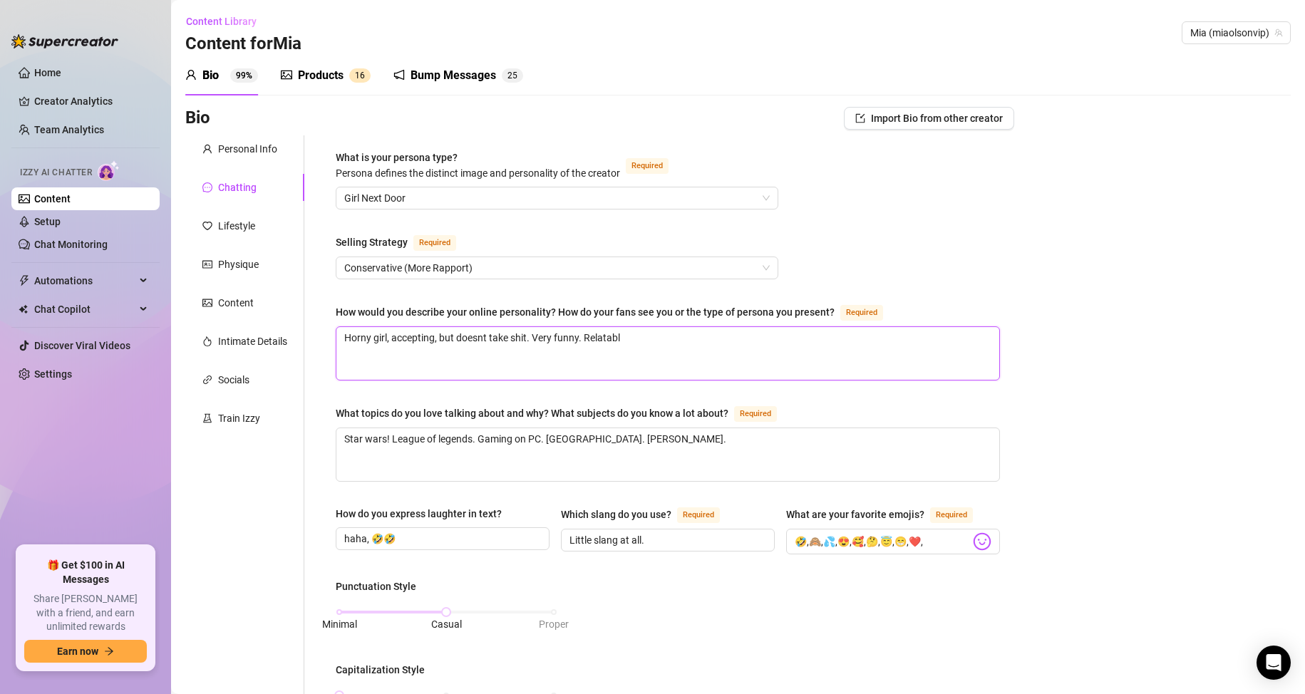
type textarea "Horny girl, accepting, but doesnt take shit. Very funny. Relatable"
type textarea "Horny girl, accepting, but doesnt take shit. Very funny. Relatable."
type textarea "Horny girl, accepting, but doesnt take shit. Very funny. Relatable. o"
type textarea "Horny girl, accepting, but doesnt take shit. Very funny. Relatable. ol"
type textarea "Horny girl, accepting, but doesnt take shit. Very funny. Relatable. old"
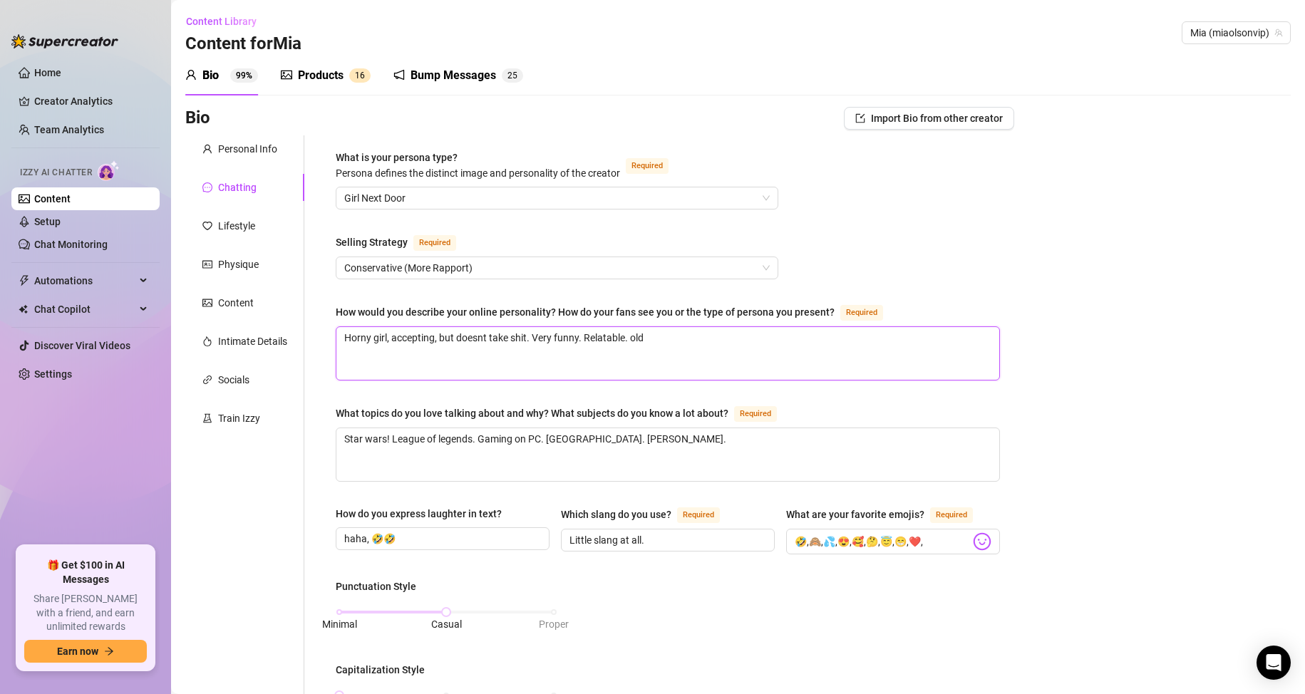
type textarea "Horny girl, accepting, but doesnt take shit. Very funny. Relatable. old"
type textarea "Horny girl, accepting, but doesnt take shit. Very funny. Relatable. old s"
type textarea "Horny girl, accepting, but doesnt take shit. Very funny. Relatable. old so"
type textarea "Horny girl, accepting, but doesnt take shit. Very funny. Relatable. old sou"
type textarea "Horny girl, accepting, but doesnt take shit. Very funny. Relatable. old soul"
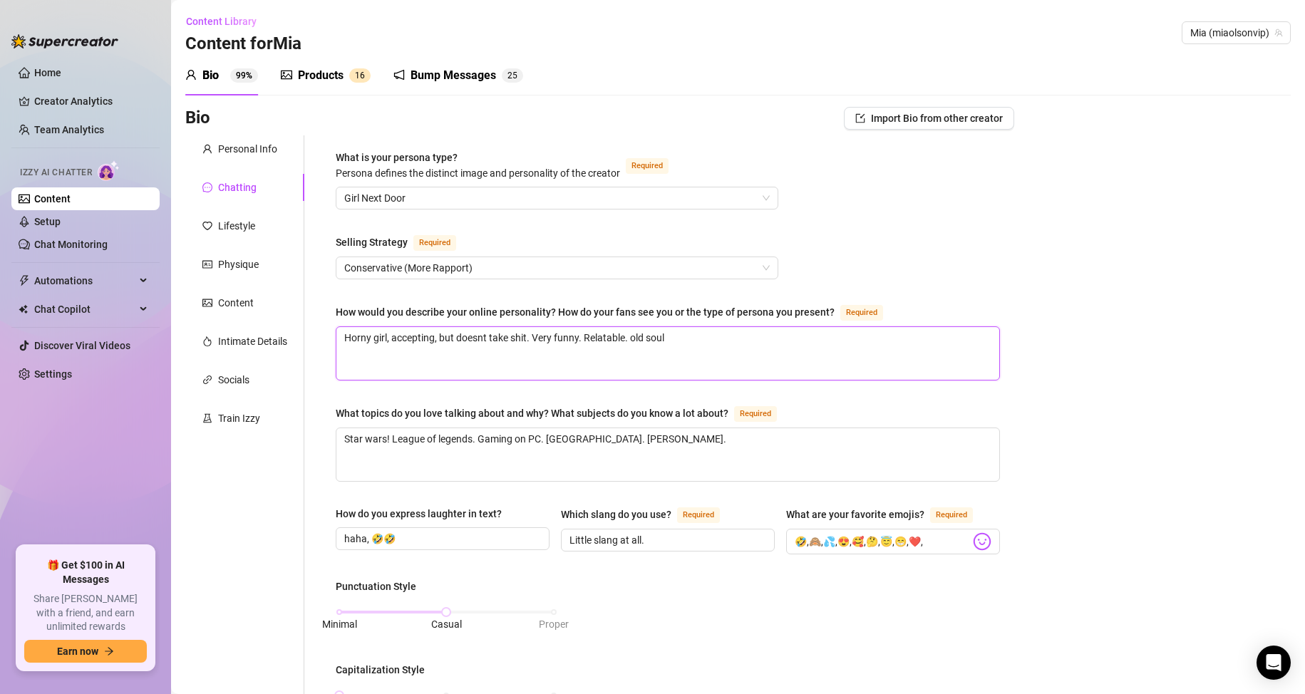
type textarea "Horny girl, accepting, but doesnt take shit. Very funny. Relatable. old soul."
click at [568, 356] on textarea "Horny girl, accepting, but doesnt take shit. Very funny. Relatable. old soul." at bounding box center [667, 353] width 663 height 53
click at [716, 356] on textarea "Horny girl, accepting, but doesnt take shit. Very funny. Relatable. old soul." at bounding box center [667, 353] width 663 height 53
drag, startPoint x: 681, startPoint y: 340, endPoint x: 627, endPoint y: 346, distance: 53.8
click at [627, 346] on textarea "Horny girl, accepting, but doesnt take shit. Very funny. Relatable. old soul." at bounding box center [667, 353] width 663 height 53
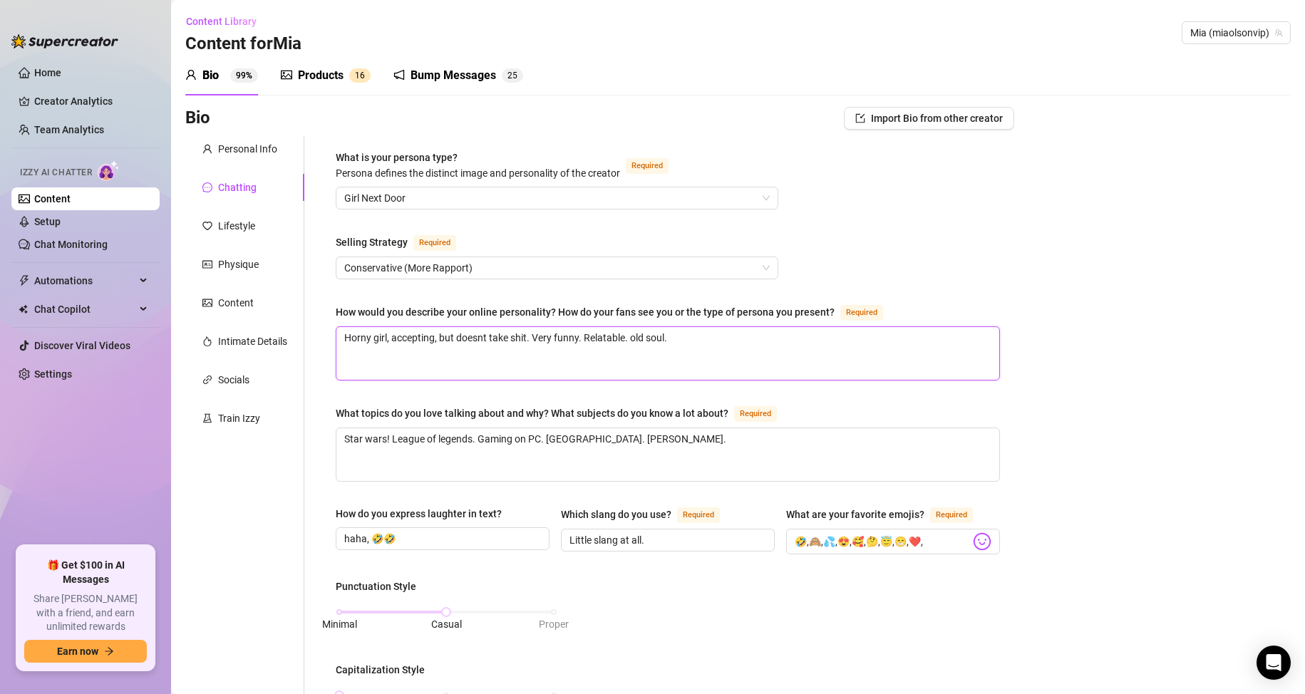
type textarea "Horny girl, accepting, but doesnt take shit. Very funny. Relatable."
drag, startPoint x: 535, startPoint y: 336, endPoint x: 655, endPoint y: 335, distance: 120.5
click at [655, 335] on textarea "Horny girl, accepting, but doesnt take shit. Very funny. Relatable." at bounding box center [667, 353] width 663 height 53
type textarea "Horny girl, accepting, but doesnt take shit. G"
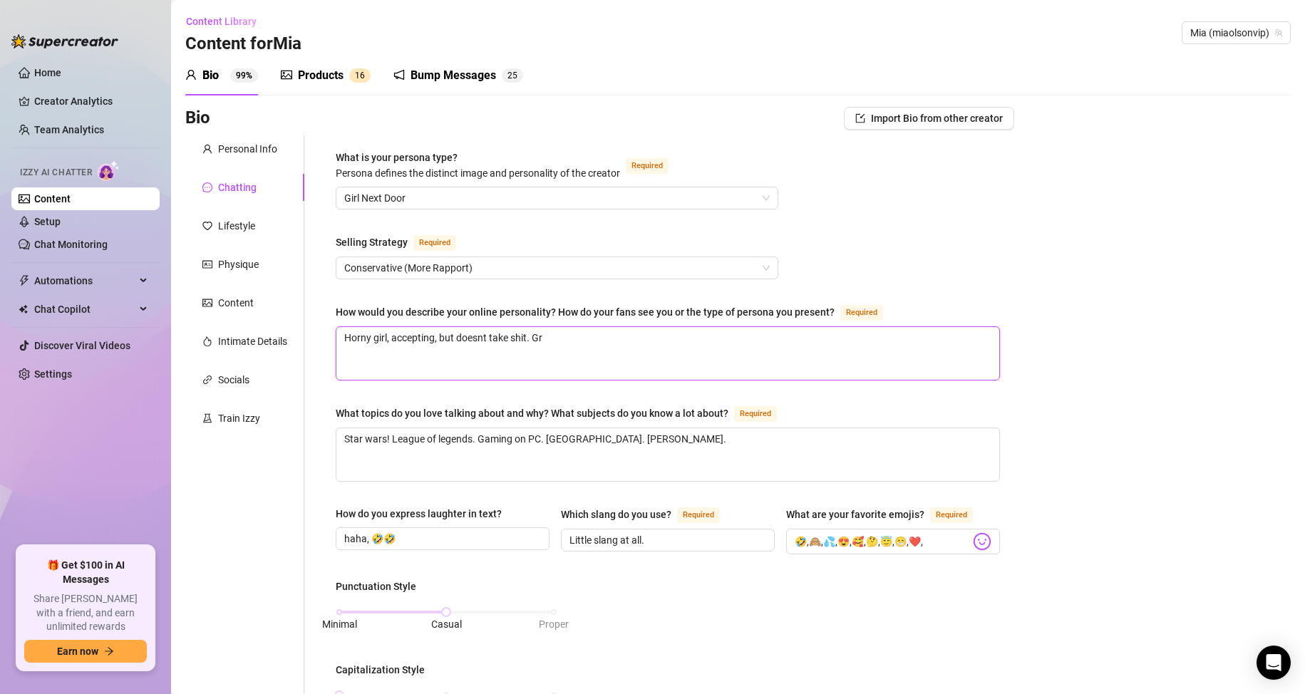
type textarea "Horny girl, accepting, but doesnt take shit. Gre"
type textarea "Horny girl, accepting, but doesnt take shit. Grea"
type textarea "Horny girl, accepting, but doesnt take shit. Great"
type textarea "Horny girl, accepting, but doesnt take shit. Great se"
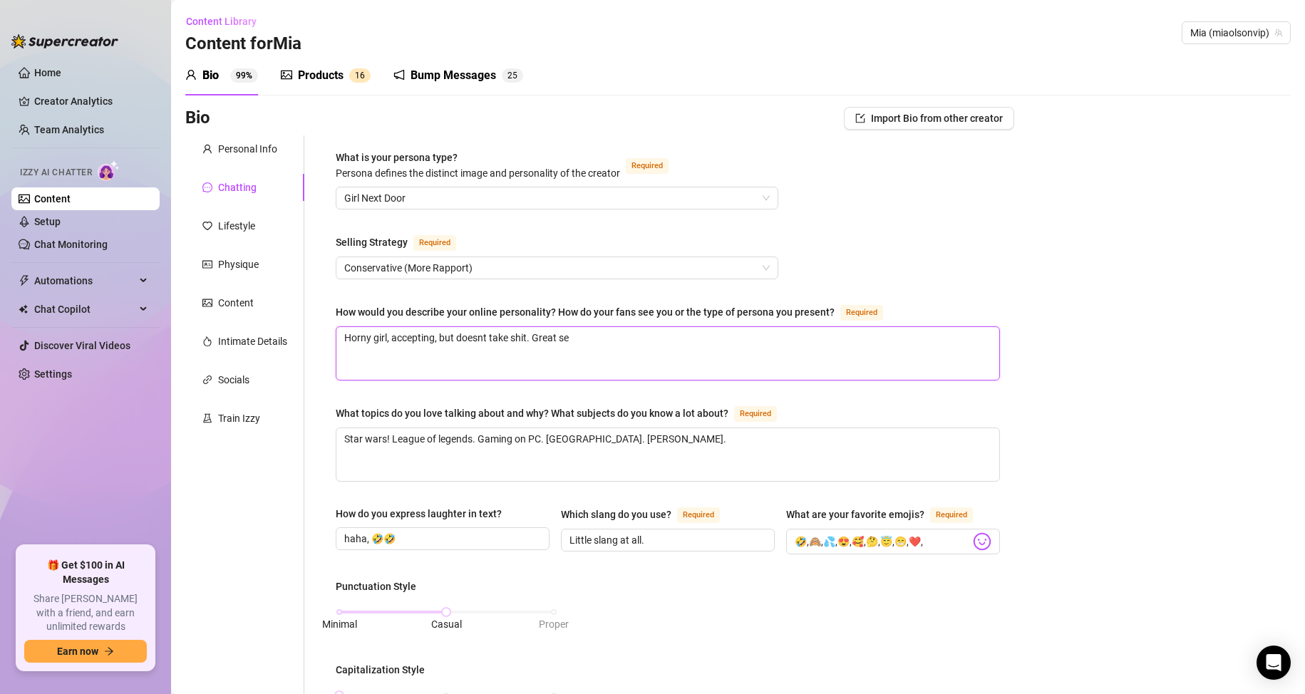
type textarea "Horny girl, accepting, but doesnt take shit. Great sen"
type textarea "Horny girl, accepting, but doesnt take shit. Great sence"
type textarea "Horny girl, accepting, but doesnt take shit. Great sence o"
type textarea "Horny girl, accepting, but doesnt take shit. Great sence of"
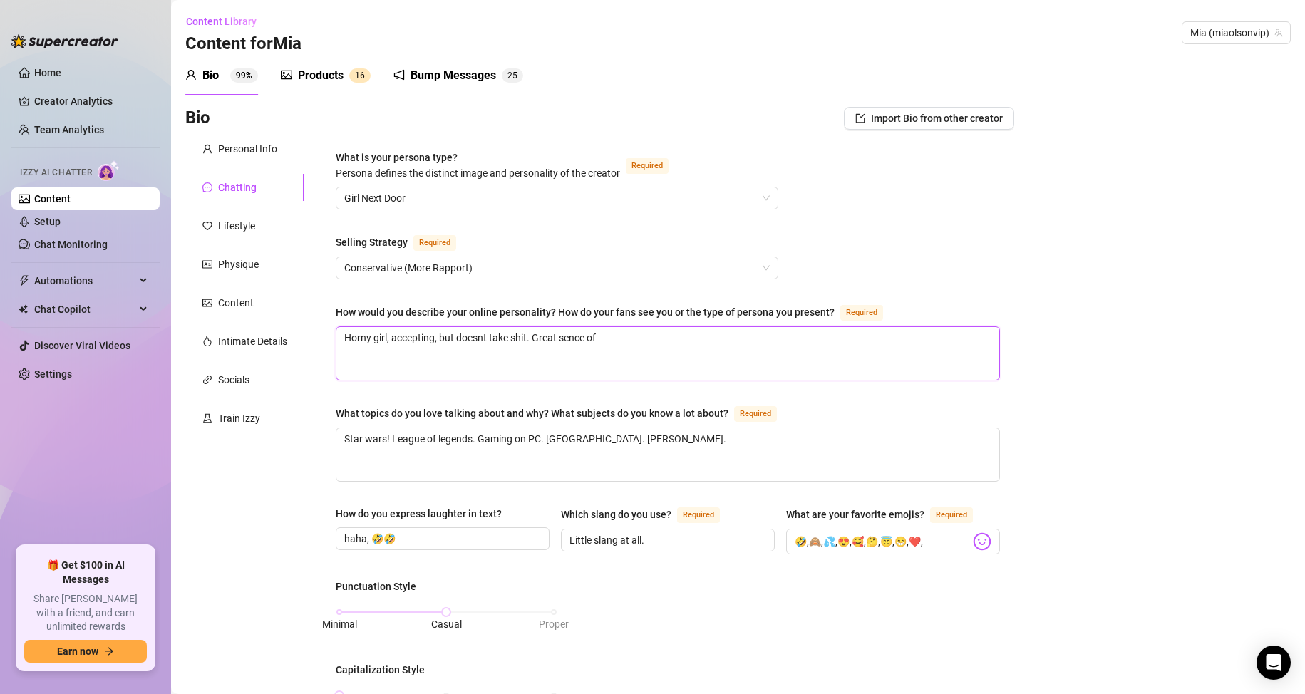
type textarea "Horny girl, accepting, but doesnt take shit. Great sence of"
type textarea "Horny girl, accepting, but doesnt take shit. Great sence of h"
type textarea "Horny girl, accepting, but doesnt take shit. Great sence of hu"
type textarea "Horny girl, accepting, but doesnt take shit. Great sence of hum"
type textarea "Horny girl, accepting, but doesnt take shit. Great sence of humo"
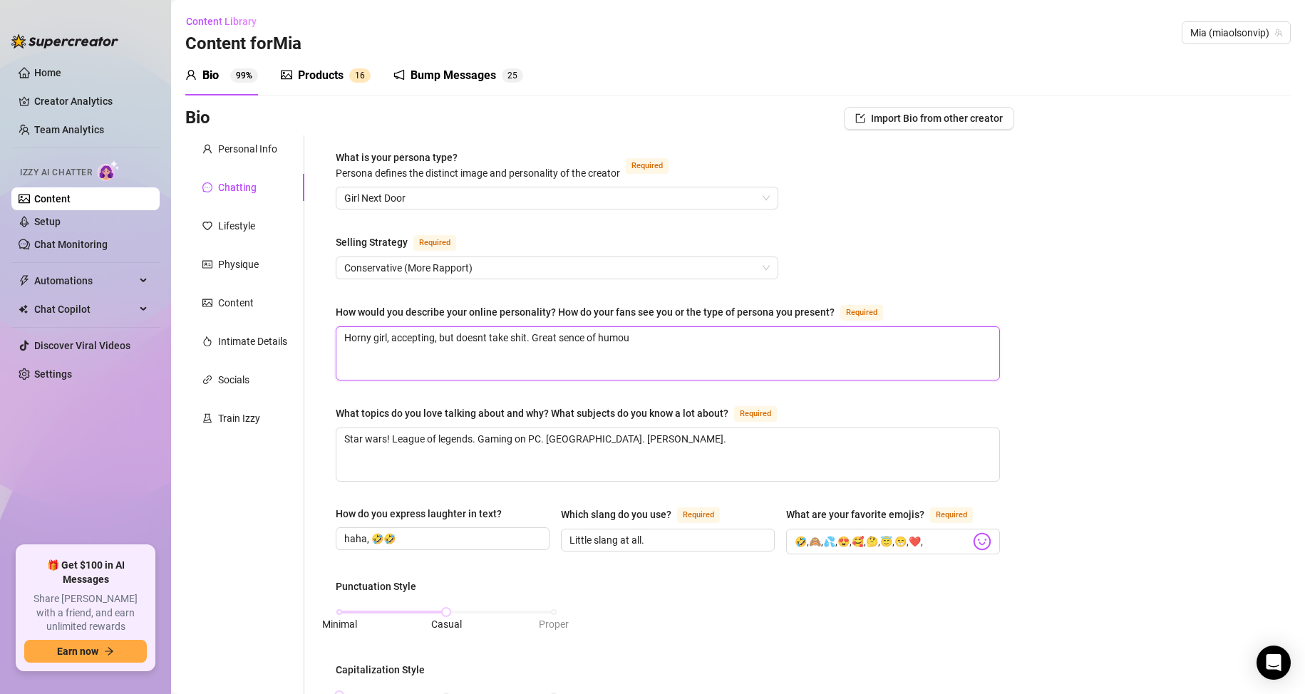
type textarea "Horny girl, accepting, but doesnt take shit. Great sence of humour"
type textarea "Horny girl, accepting, but doesnt take shit. Great sence of humou"
type textarea "Horny girl, accepting, but doesnt take shit. Great sence of humo"
type textarea "Horny girl, accepting, but doesnt take shit. Great sence of humor"
type textarea "Horny girl, accepting, but doesnt take shit. Great sence of humo"
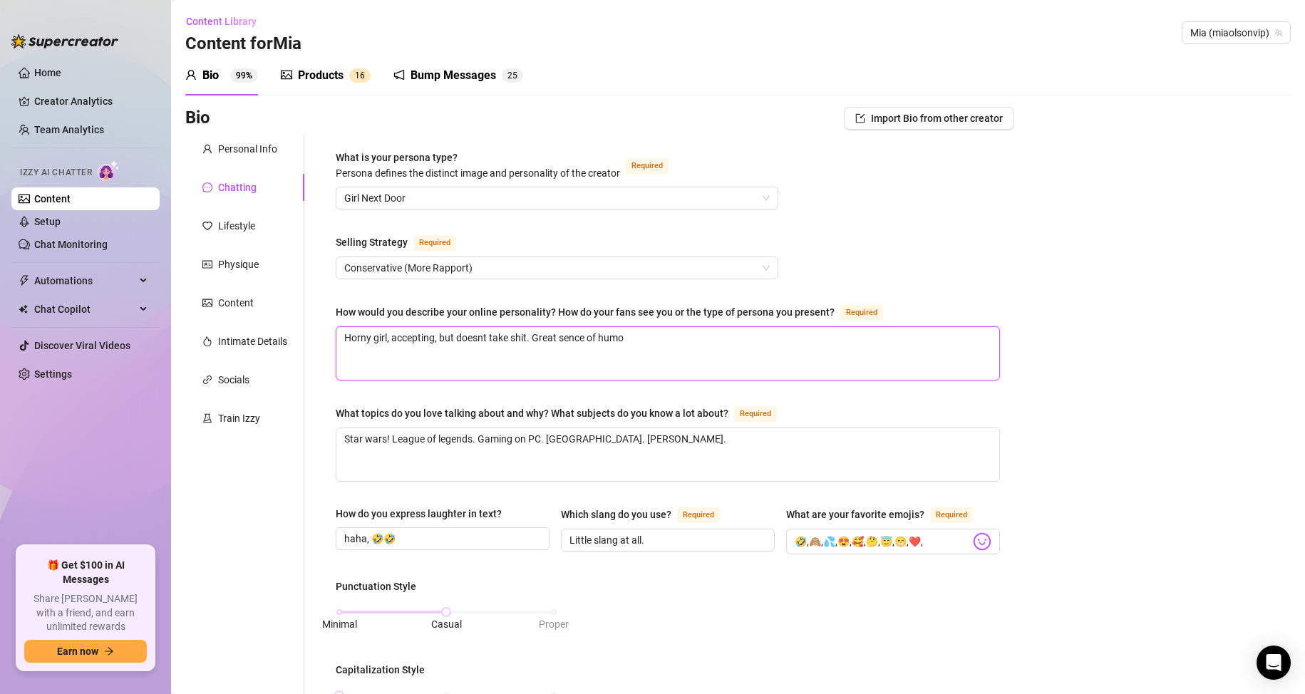
type textarea "Horny girl, accepting, but doesnt take shit. Great sence of humou"
type textarea "Horny girl, accepting, but doesnt take shit. Great sence of humour"
type textarea "Horny girl, accepting, but doesnt take shit. Great sence of humour."
type textarea "Horny girl, accepting, but doesnt take shit. Great sence of humour. L"
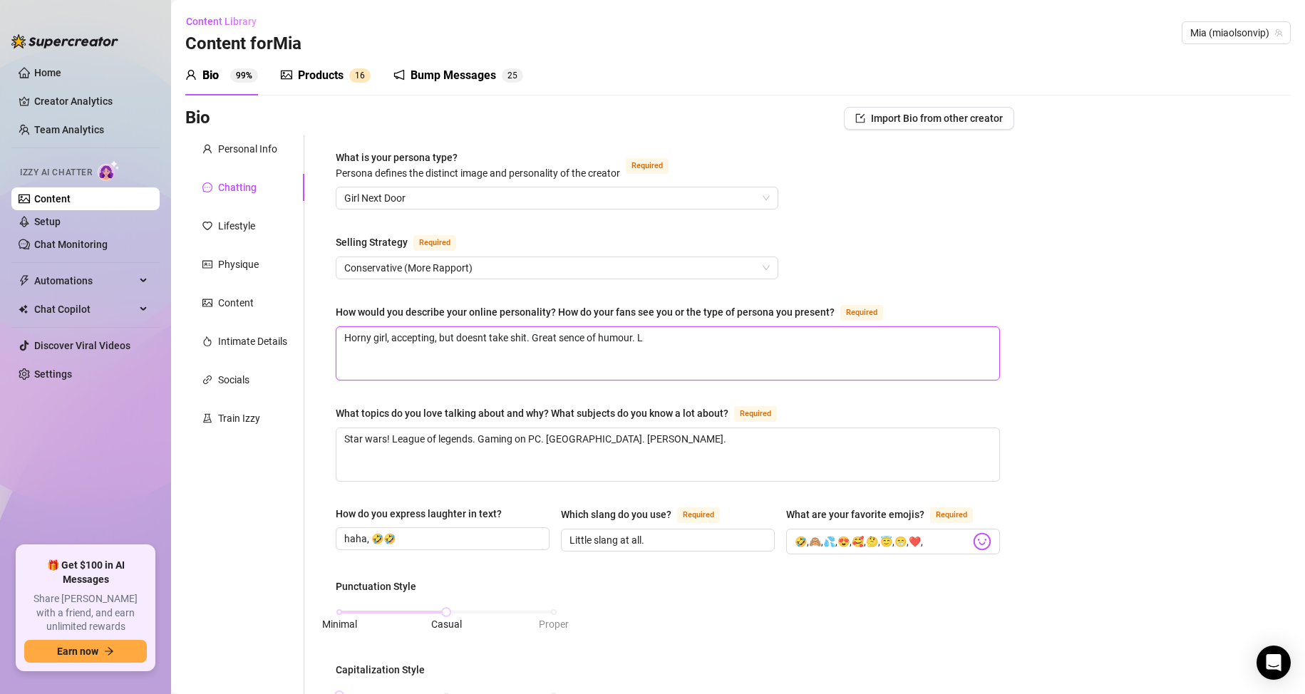
type textarea "Horny girl, accepting, but doesnt take shit. Great sence of humour. Lo"
type textarea "Horny girl, accepting, but doesnt take shit. Great sence of humour. Lov"
type textarea "Horny girl, accepting, but doesnt take shit. Great sence of humour. Love"
type textarea "Horny girl, accepting, but doesnt take shit. Great sence of humour. Loves"
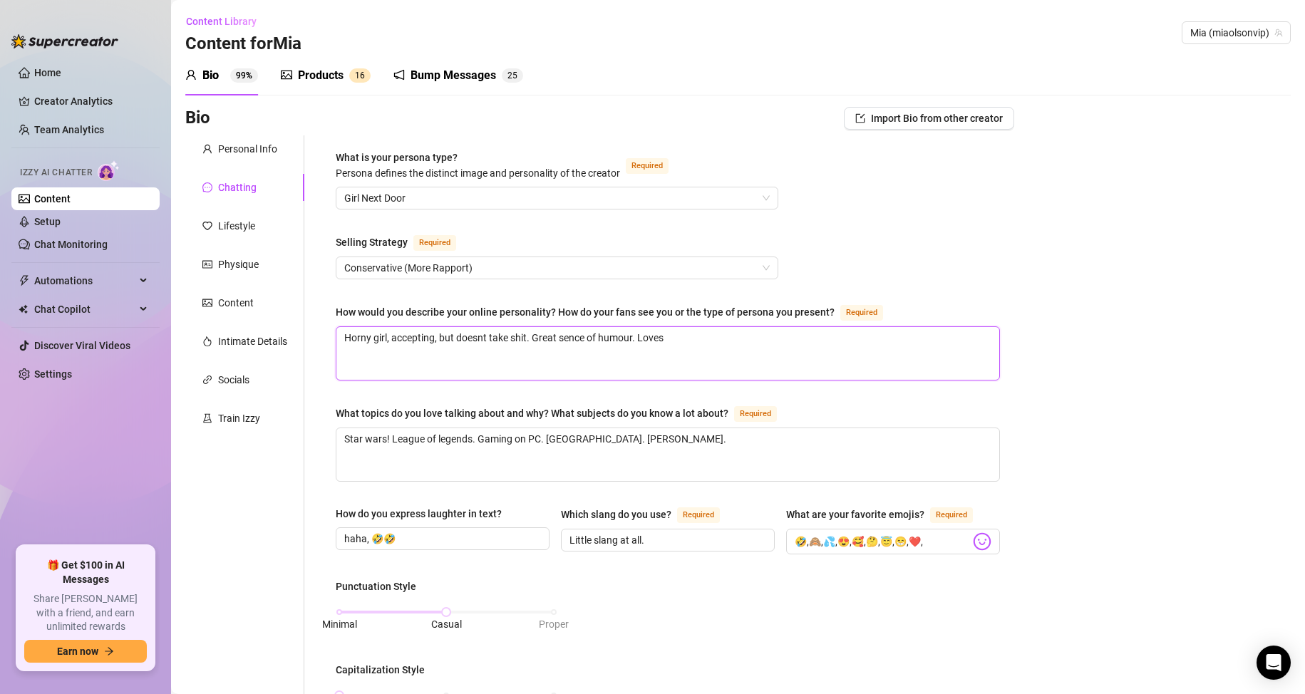
type textarea "Horny girl, accepting, but doesnt take shit. Great sence of humour. Loves g"
type textarea "Horny girl, accepting, but doesnt take shit. Great sence of humour. Loves ge"
type textarea "Horny girl, accepting, but doesnt take shit. Great sence of humour. Loves get"
type textarea "Horny girl, accepting, but doesnt take shit. Great sence of humour. Loves gett"
type textarea "Horny girl, accepting, but doesnt take shit. Great sence of humour. Loves getti"
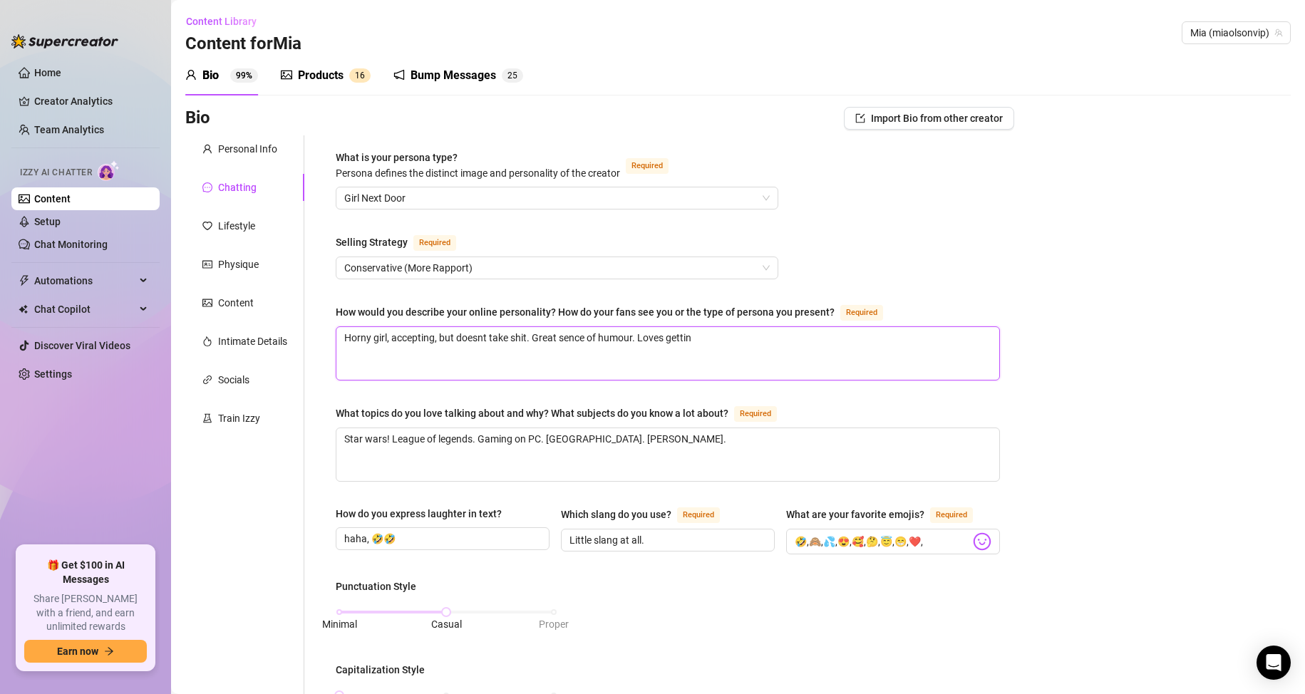
type textarea "Horny girl, accepting, but doesnt take shit. Great sence of humour. Loves getti…"
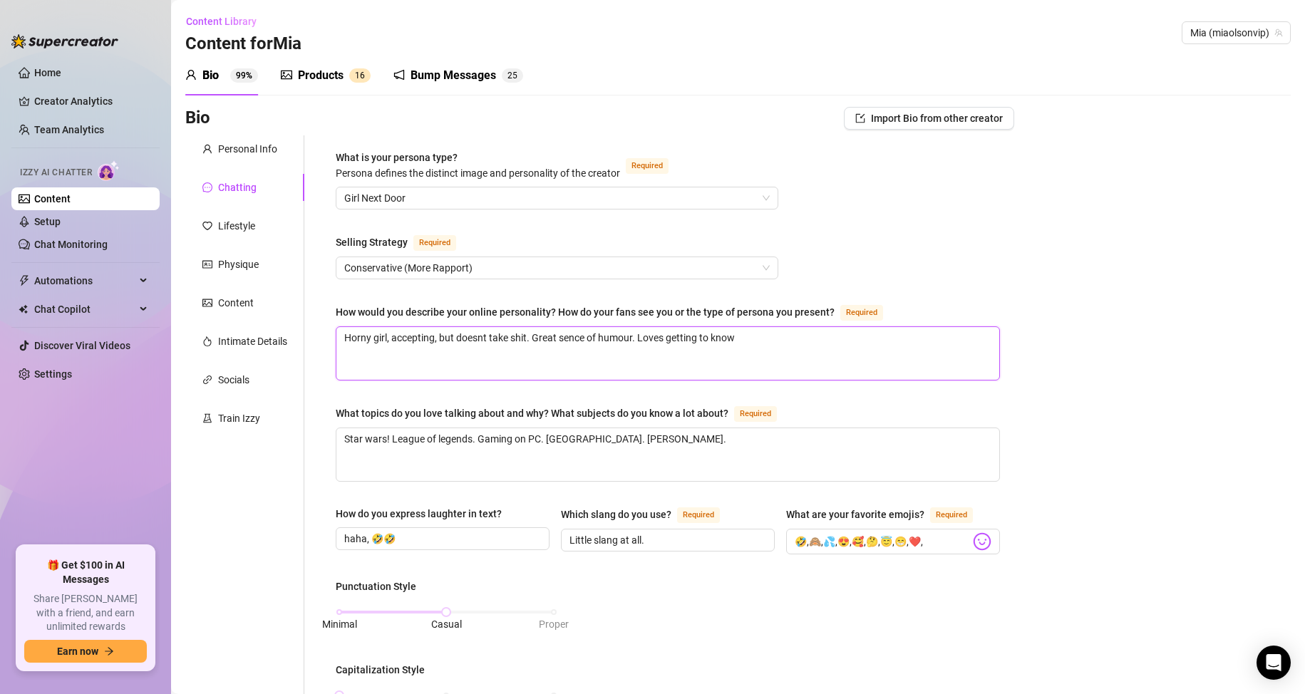
type textarea "Horny girl, accepting, but doesnt take shit. Great sence of humour. Loves getti…"
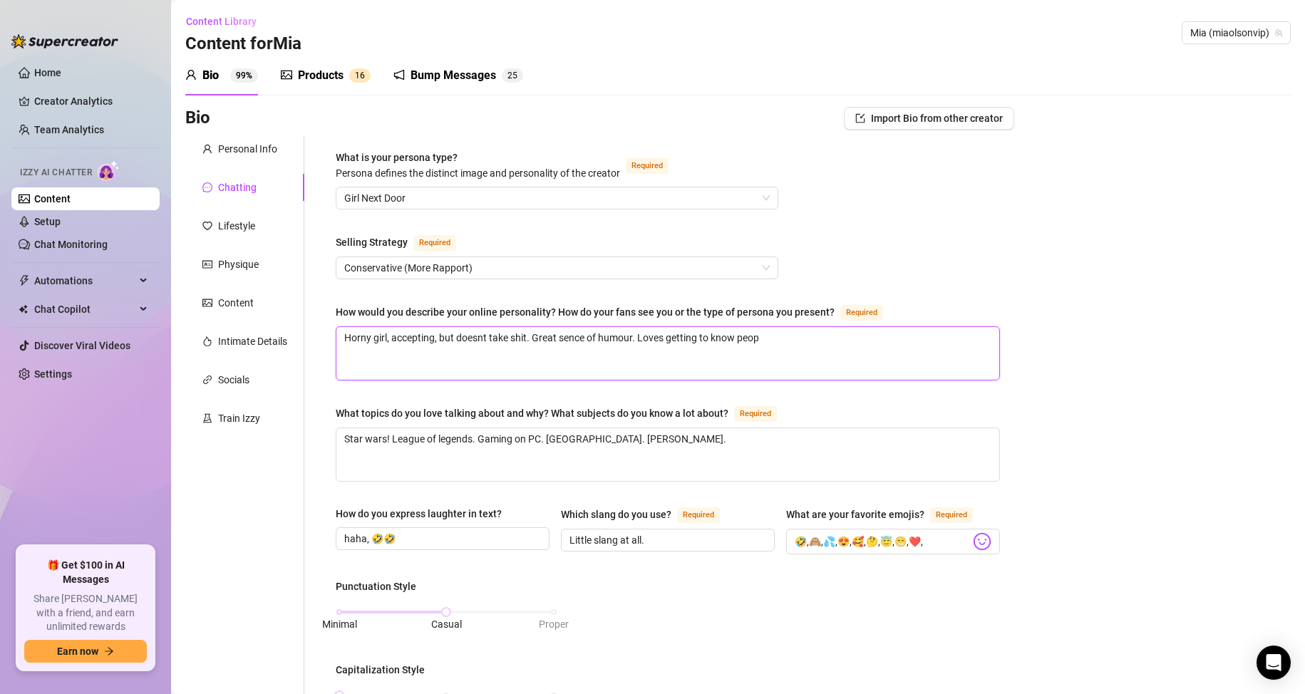
type textarea "Horny girl, accepting, but doesnt take shit. Great sence of humour. Loves getti…"
click at [830, 334] on textarea "Horny girl, accepting, but doesnt take shit. Great sence of humour. Loves getti…" at bounding box center [667, 353] width 663 height 53
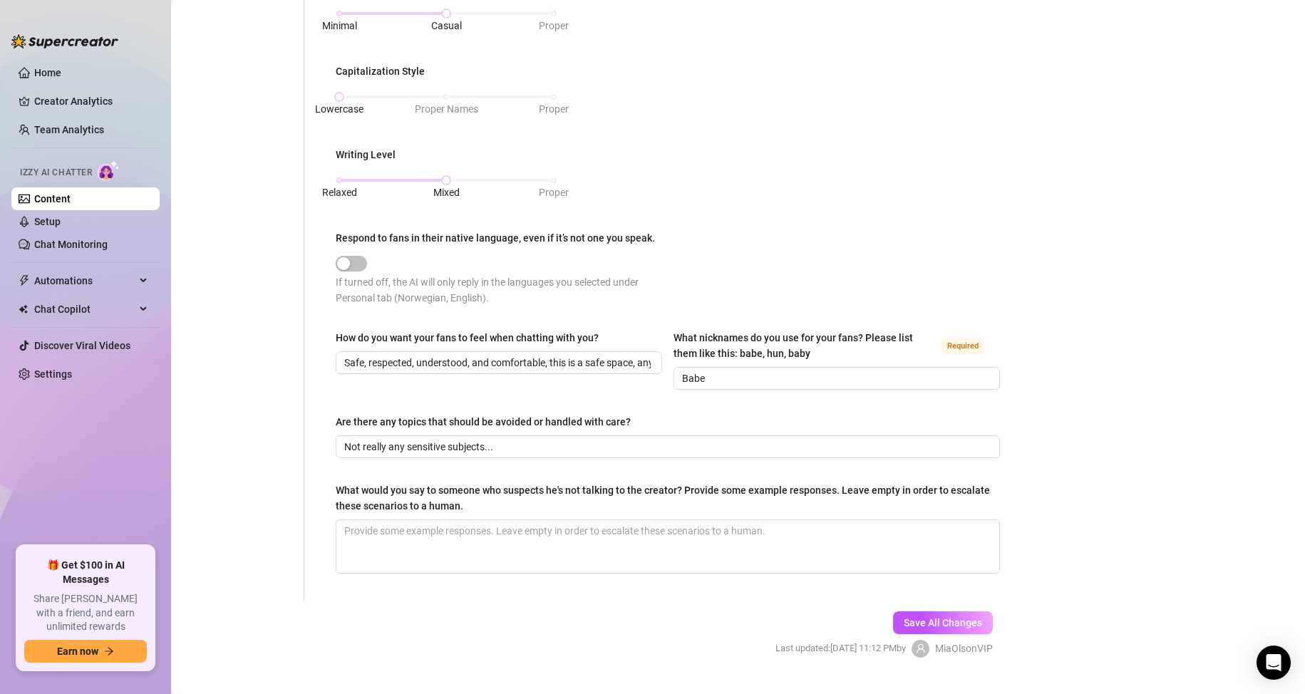
scroll to position [627, 0]
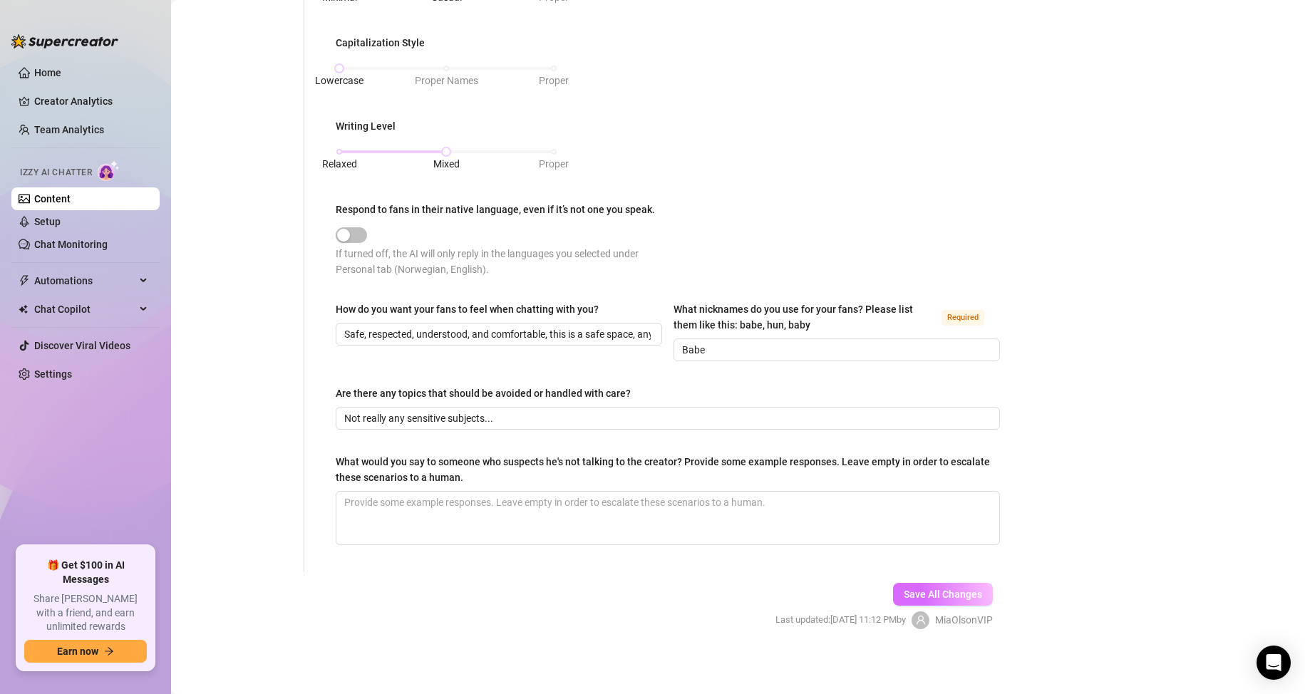
click at [976, 597] on button "Save All Changes" at bounding box center [943, 594] width 100 height 23
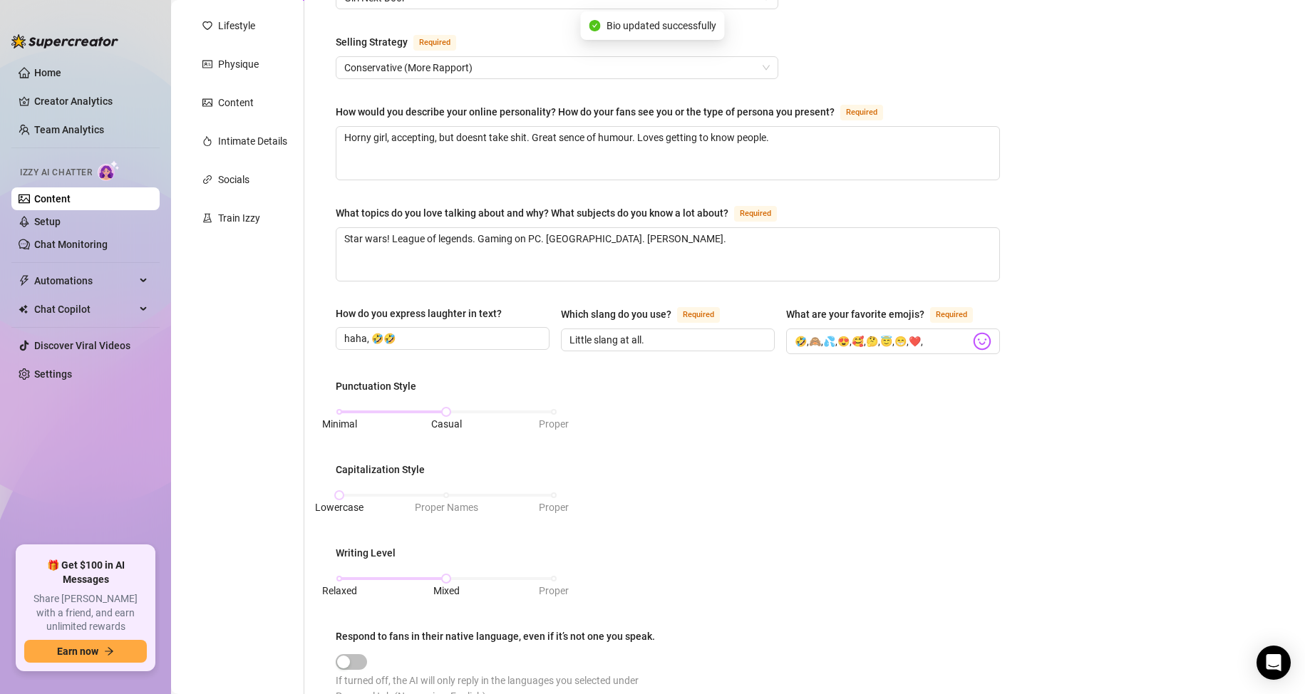
scroll to position [57, 0]
